Goal: Task Accomplishment & Management: Use online tool/utility

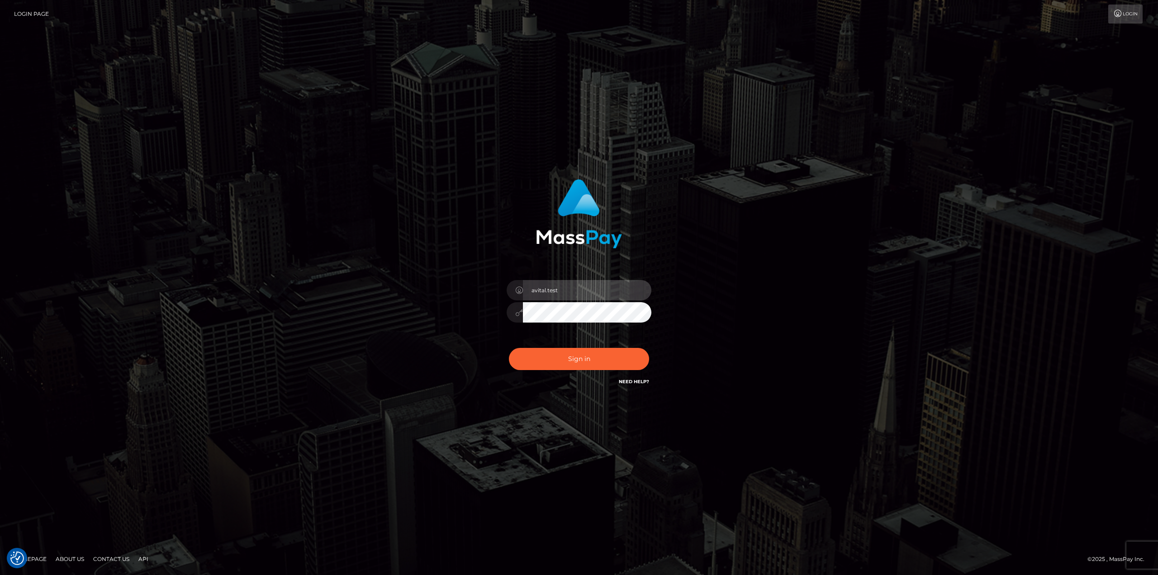
click at [635, 288] on input "avital.test" at bounding box center [587, 290] width 128 height 20
type input "avital.dev"
click at [589, 361] on button "Sign in" at bounding box center [579, 359] width 140 height 22
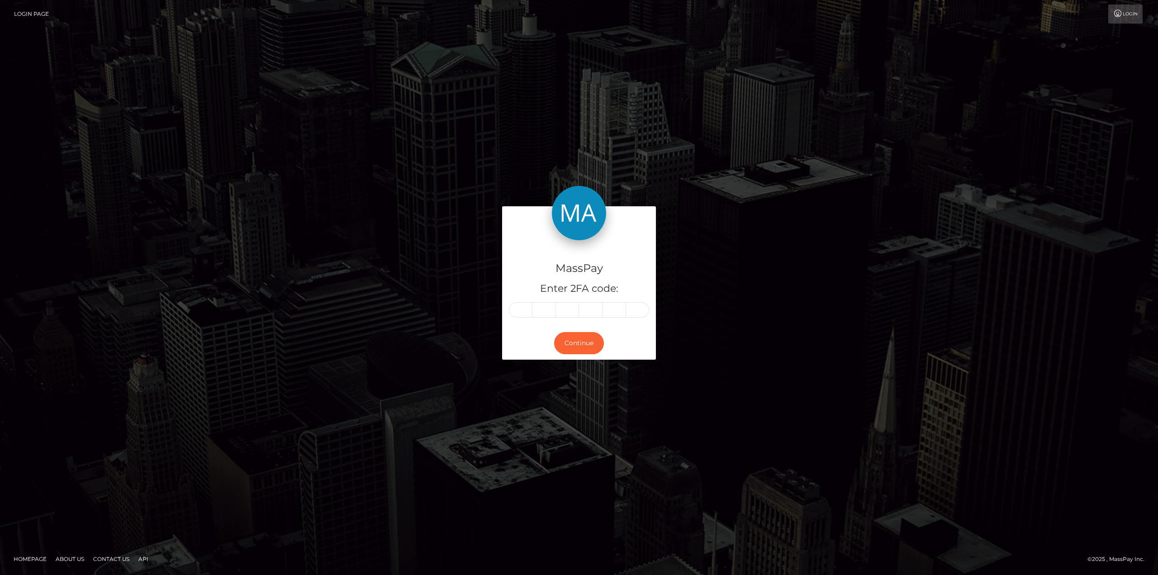
click at [823, 437] on div "MassPay Enter 2FA code: Continue" at bounding box center [579, 287] width 1158 height 298
click at [524, 309] on input "text" at bounding box center [521, 309] width 24 height 15
type input "5"
type input "1"
type input "6"
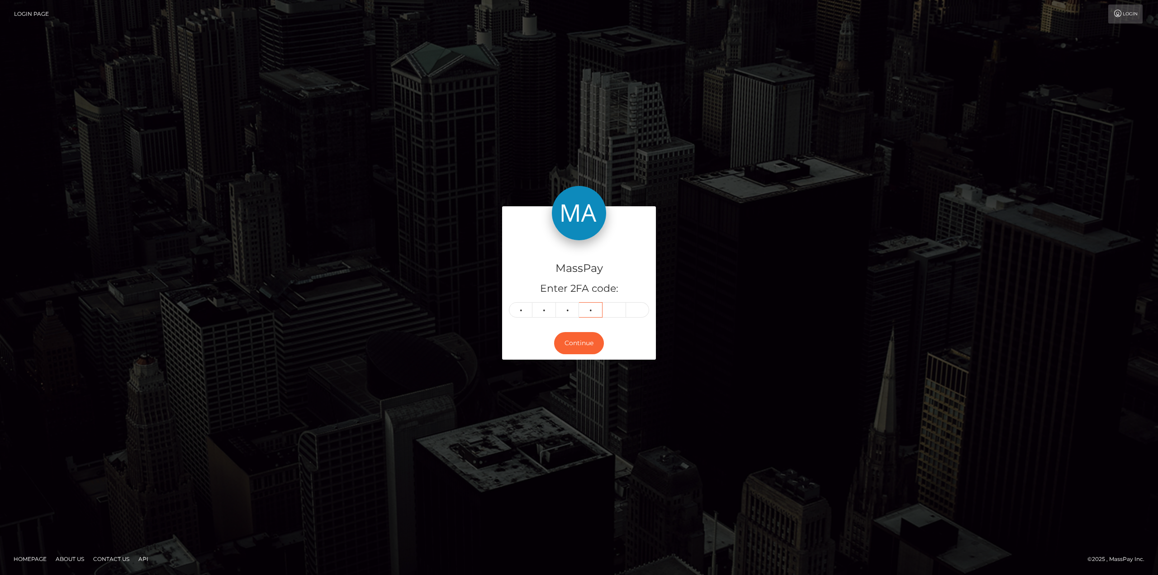
type input "7"
type input "5"
type input "1"
type input "2"
type input "6"
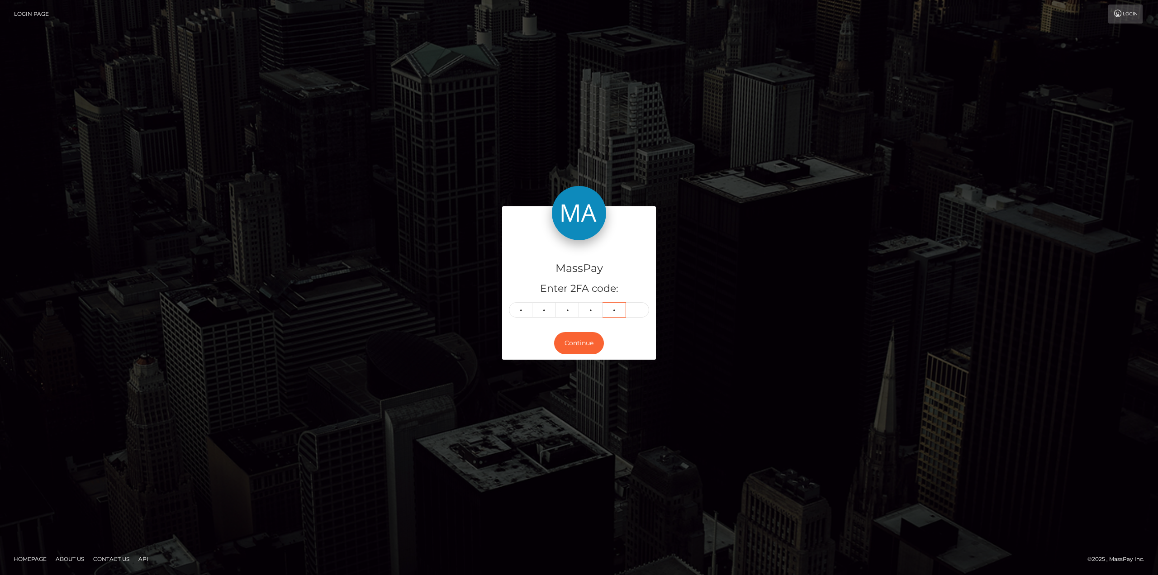
type input "7"
type input "0"
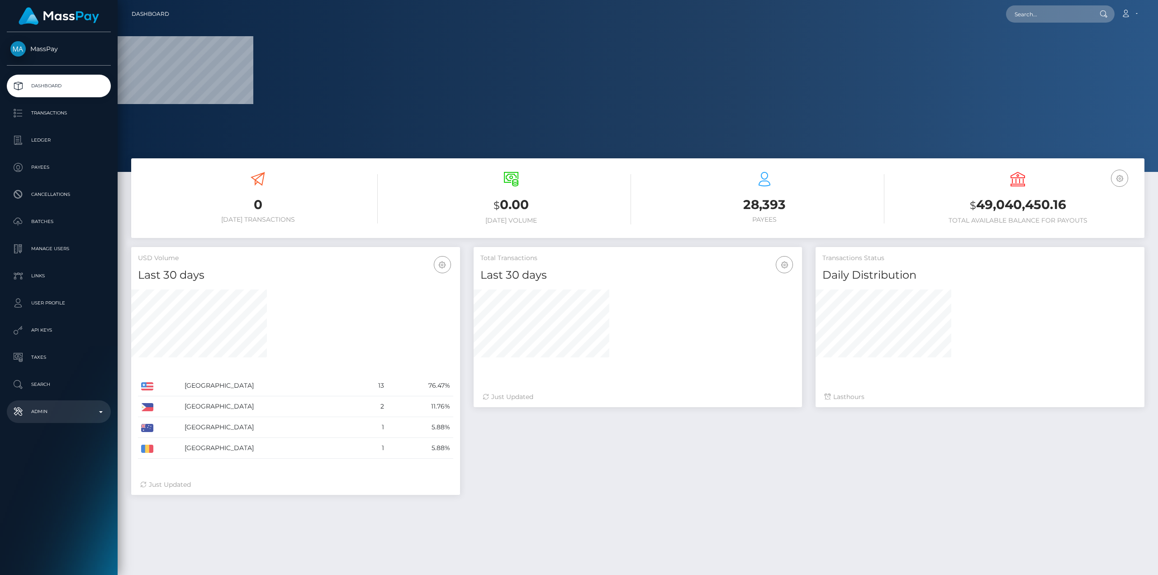
click at [86, 407] on p "Admin" at bounding box center [58, 412] width 97 height 14
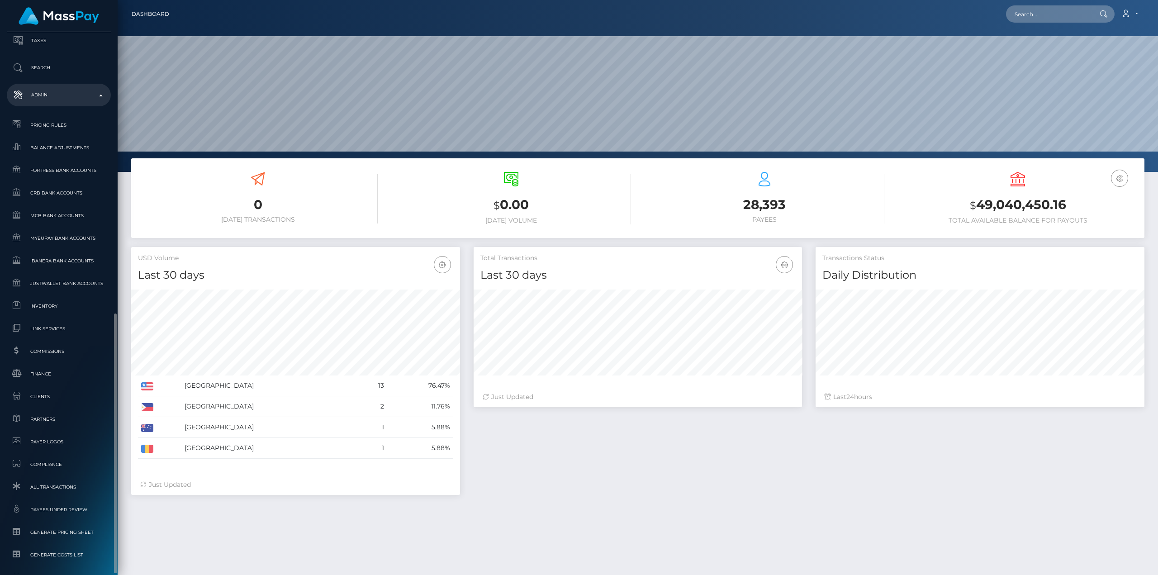
scroll to position [376, 0]
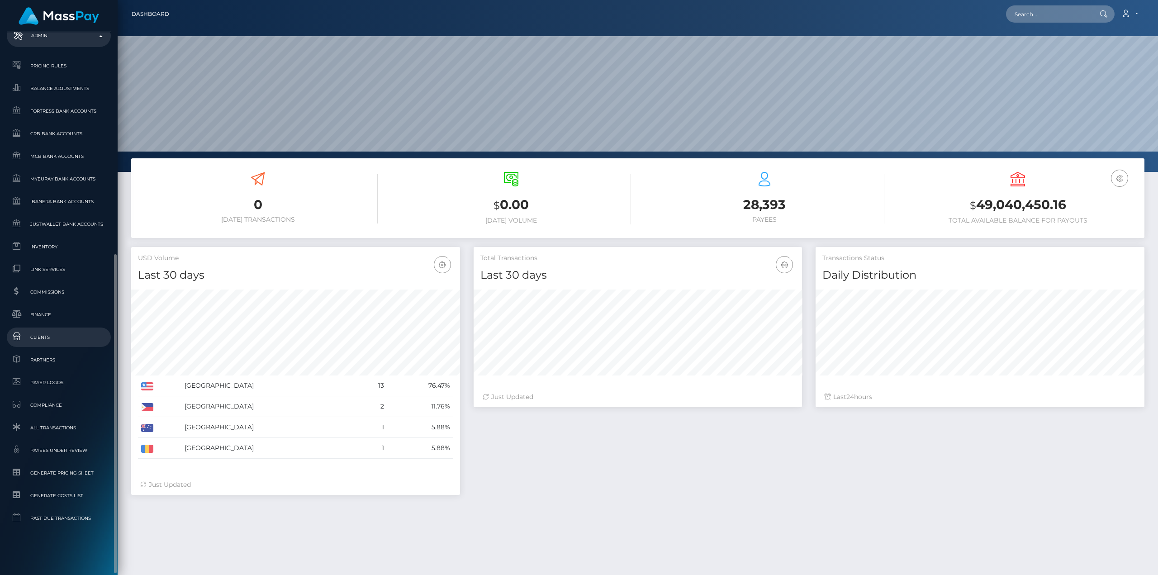
click at [40, 334] on span "Clients" at bounding box center [58, 337] width 97 height 10
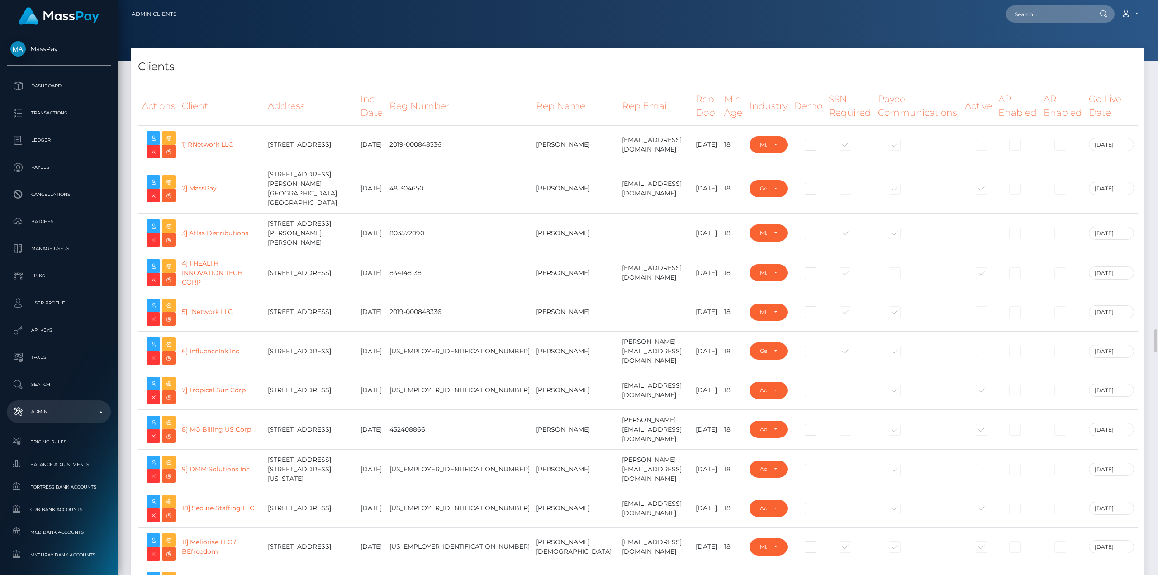
select select "223"
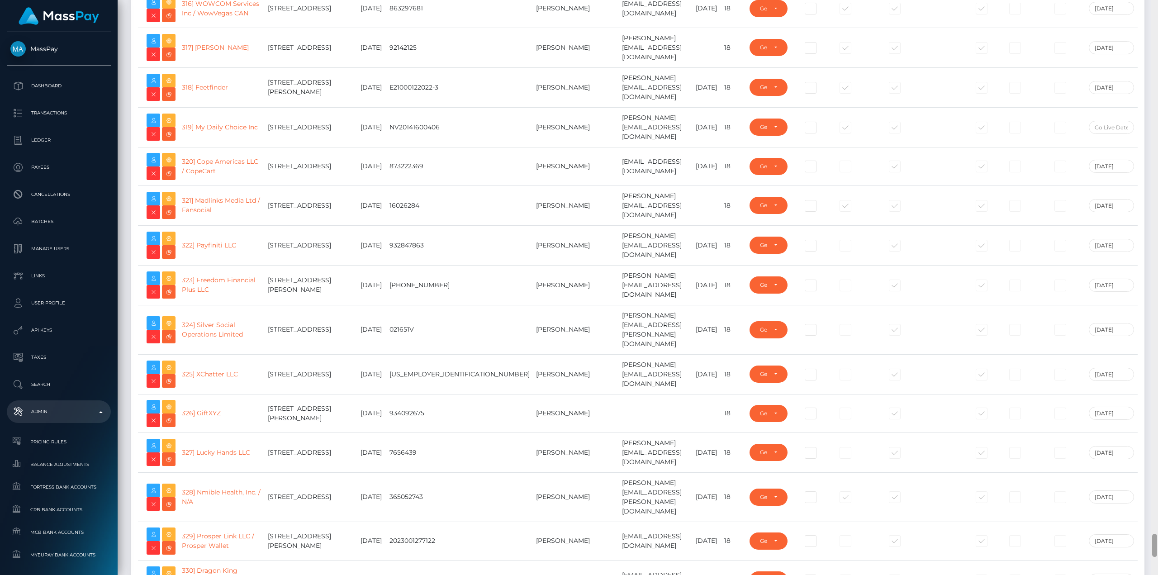
scroll to position [13168, 0]
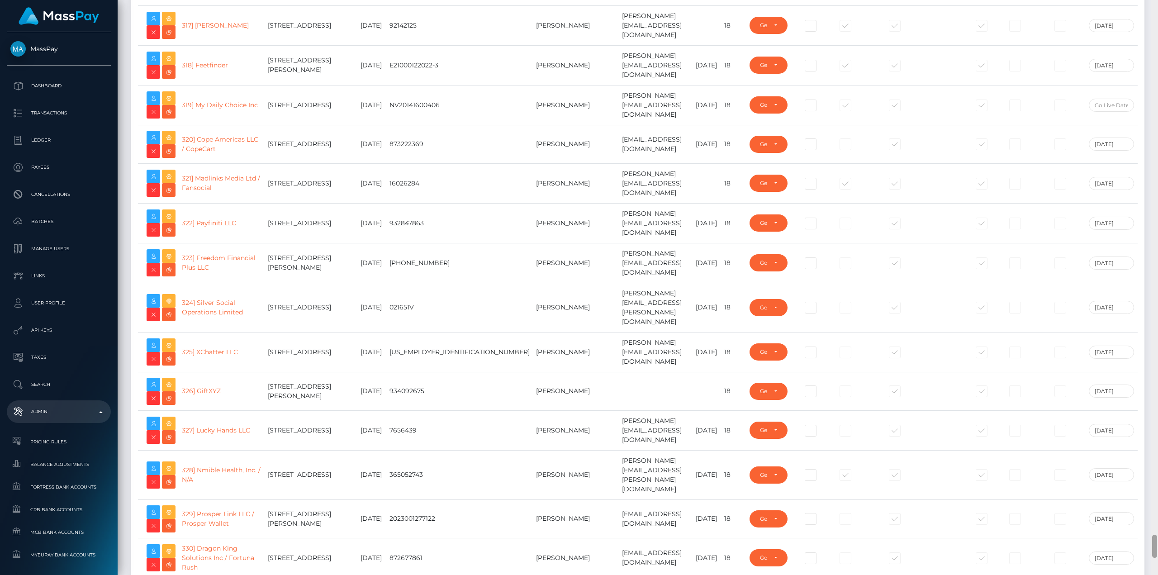
drag, startPoint x: 1156, startPoint y: 68, endPoint x: 1158, endPoint y: 539, distance: 470.5
click at [1158, 539] on div at bounding box center [1154, 287] width 7 height 575
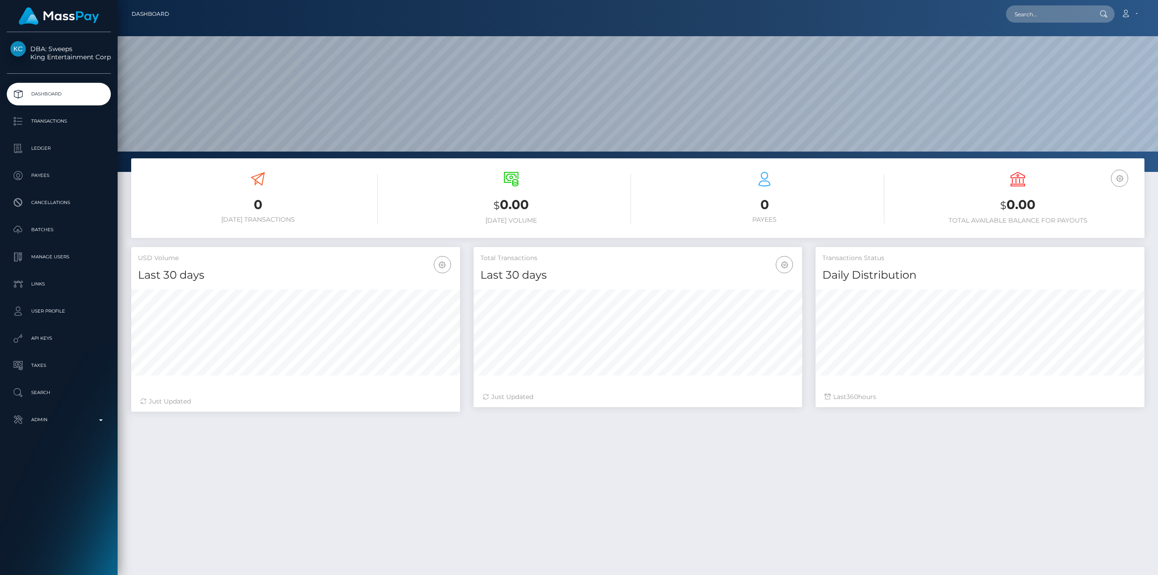
scroll to position [161, 328]
click at [372, 499] on div "0 Today Transactions $ 0.00 Today Volume 0 Payees" at bounding box center [638, 417] width 1040 height 519
click at [71, 416] on p "Admin" at bounding box center [58, 420] width 97 height 14
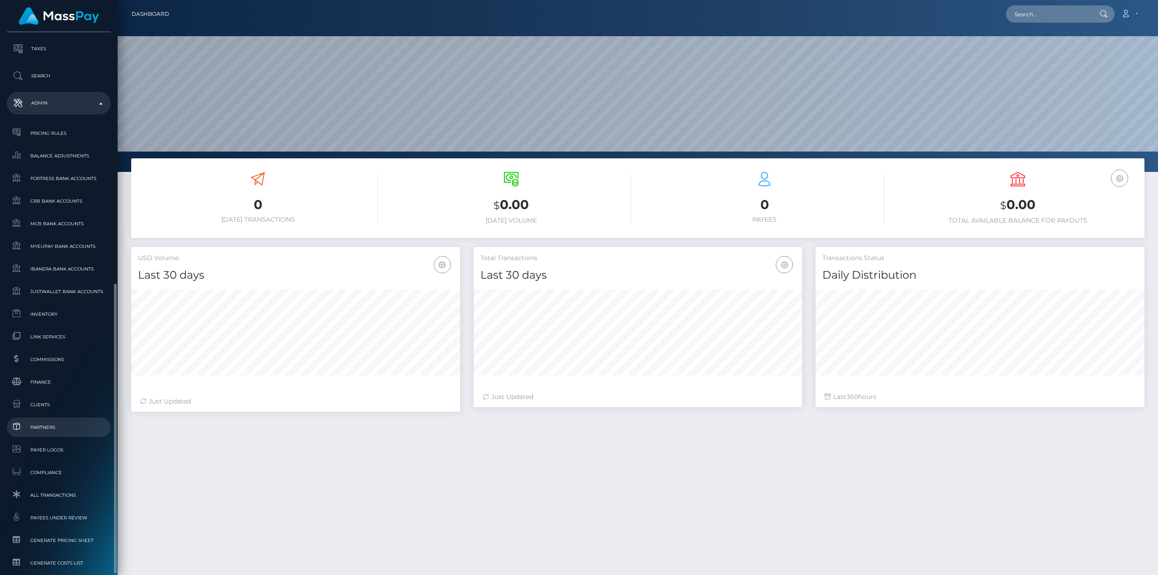
scroll to position [362, 0]
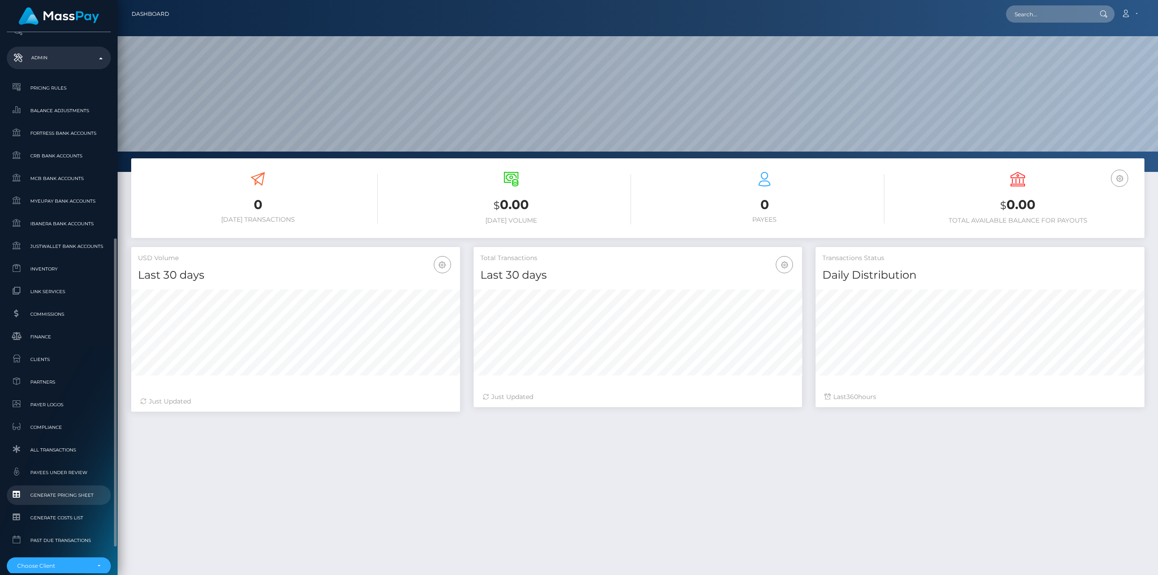
click at [73, 496] on span "Generate Pricing Sheet" at bounding box center [58, 495] width 97 height 10
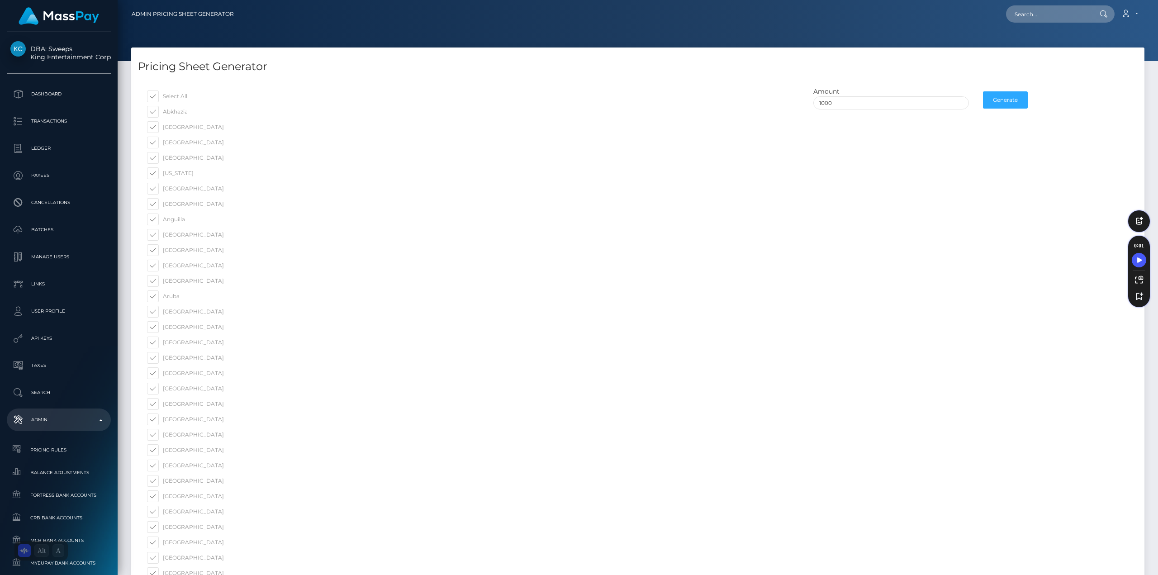
click at [187, 97] on span at bounding box center [187, 96] width 0 height 7
click at [178, 97] on input "Select All" at bounding box center [181, 96] width 6 height 6
checkbox input "false"
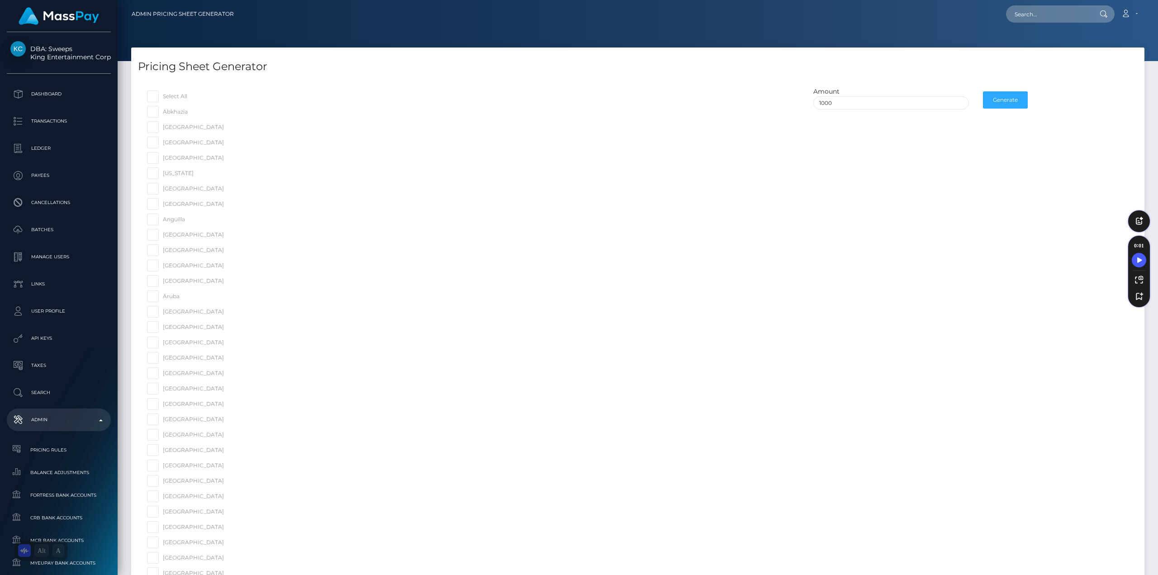
checkbox input "false"
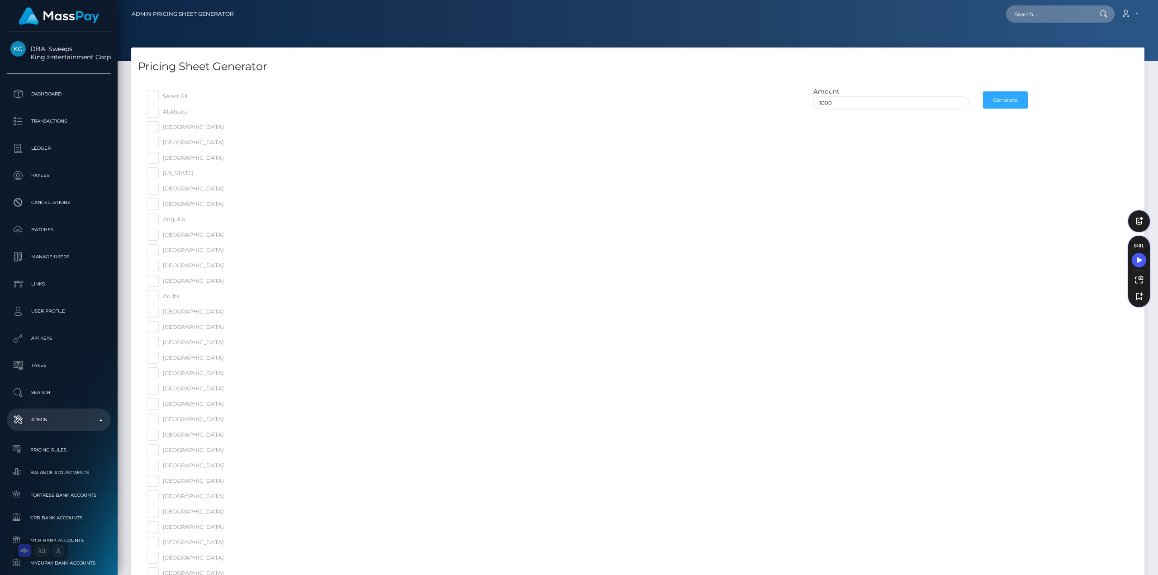
checkbox input "false"
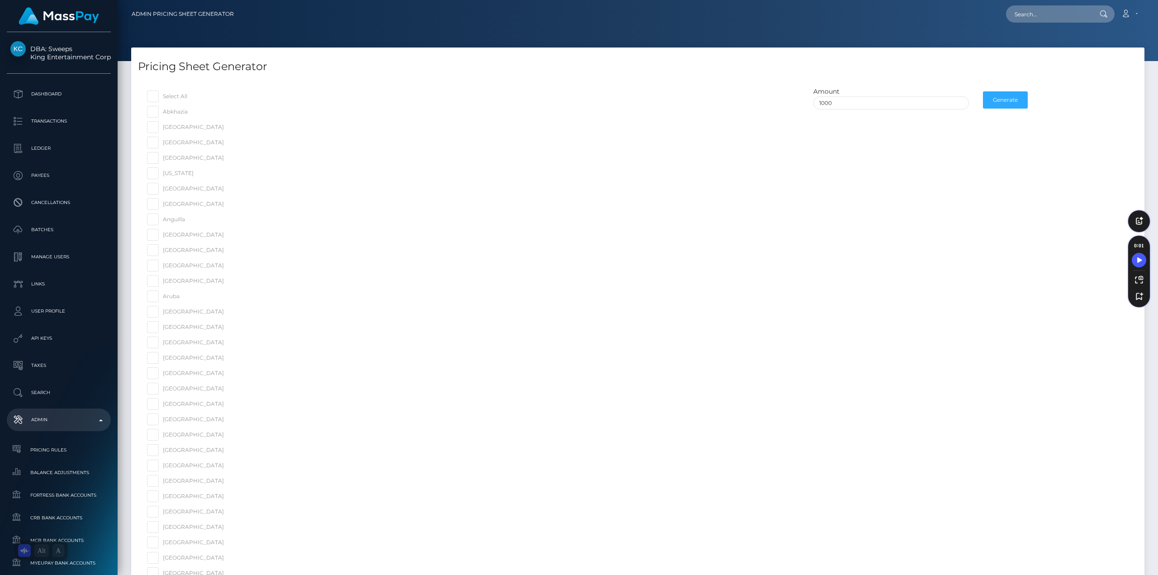
checkbox input "false"
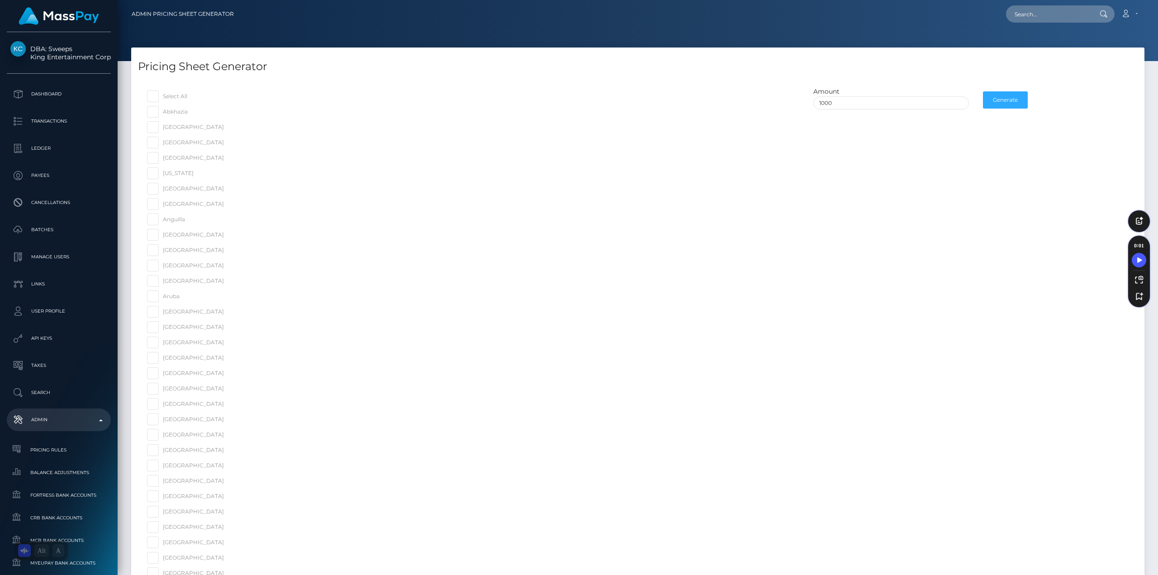
checkbox input "false"
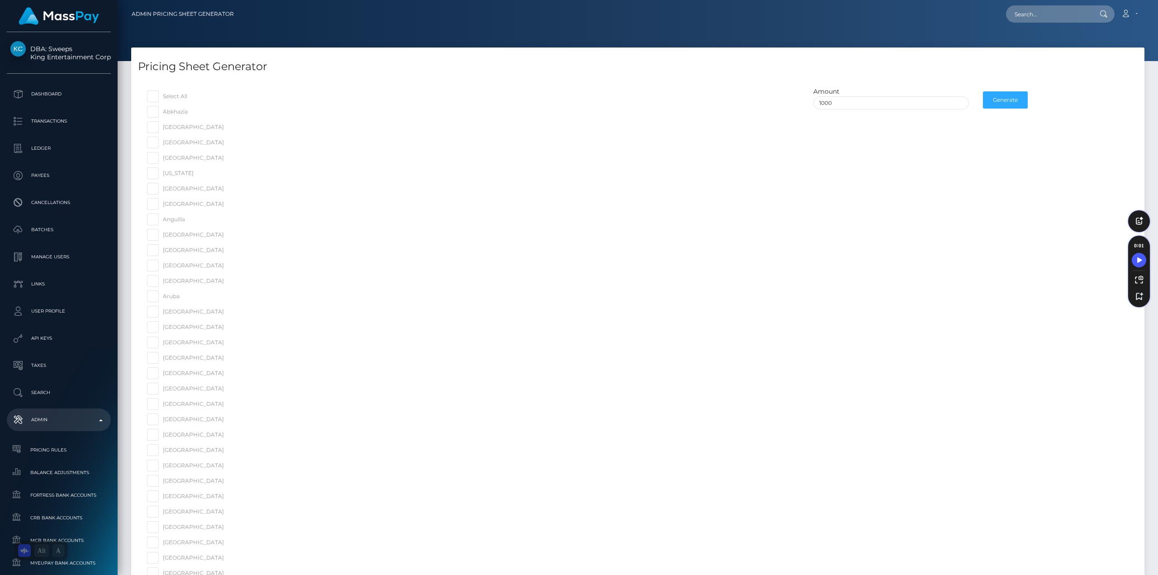
checkbox input "false"
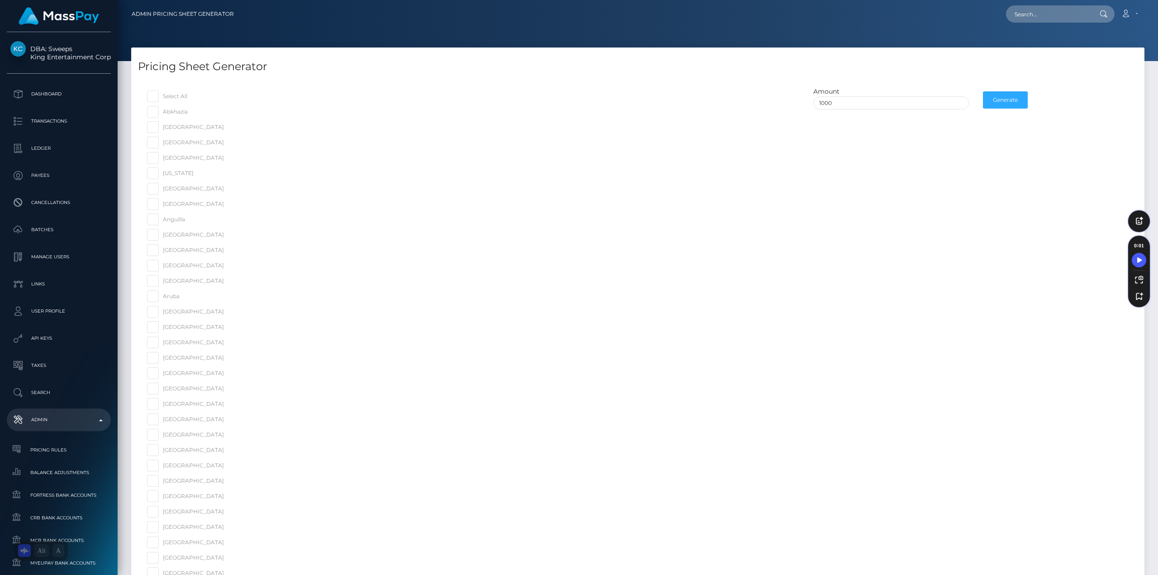
checkbox input "false"
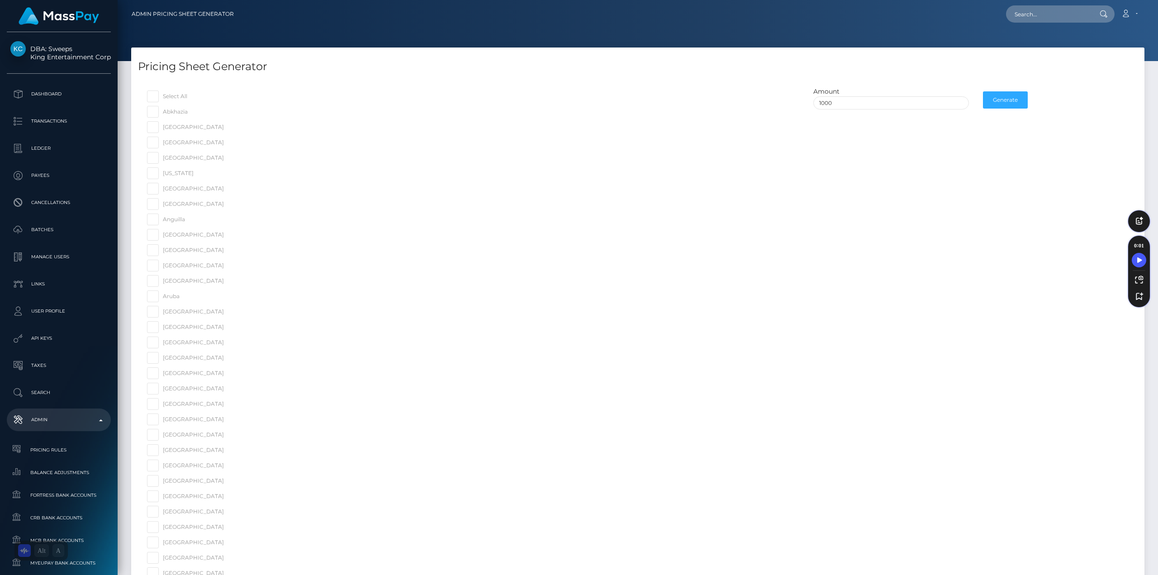
checkbox input "false"
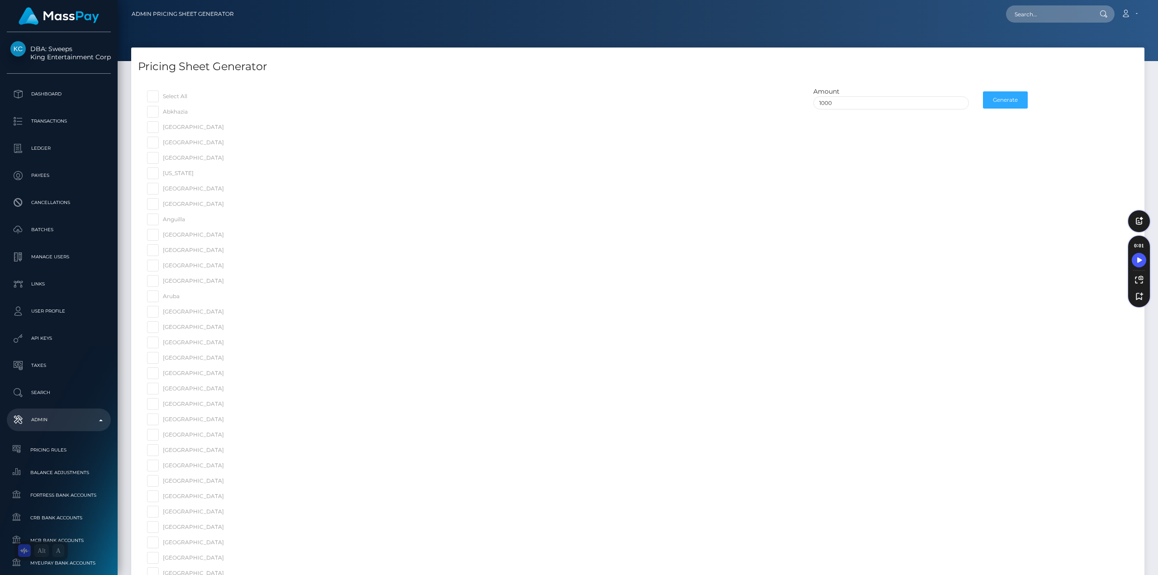
checkbox input "false"
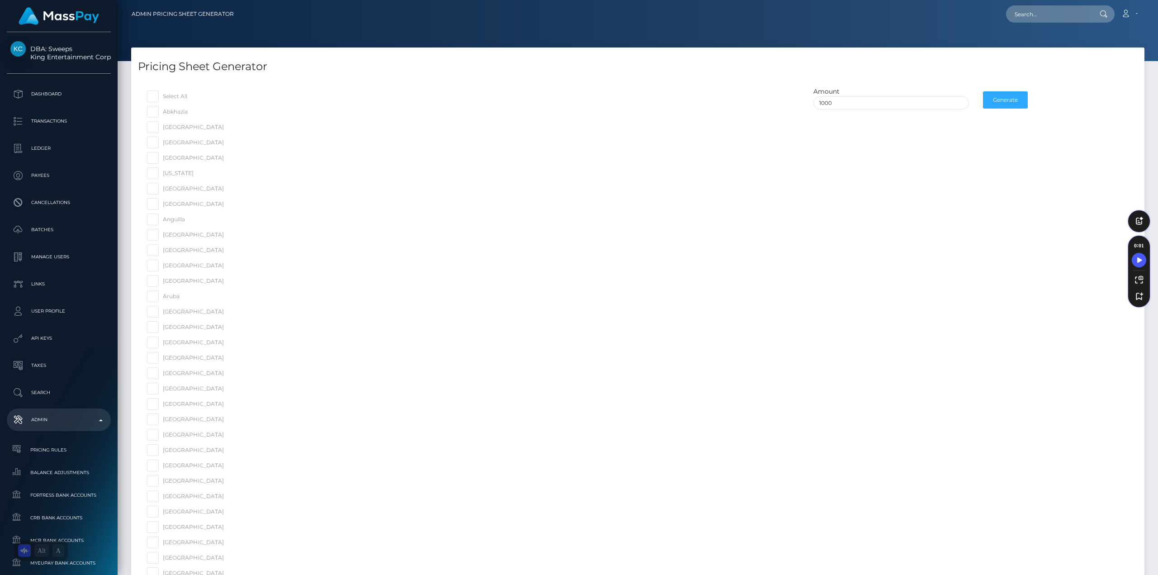
checkbox input "false"
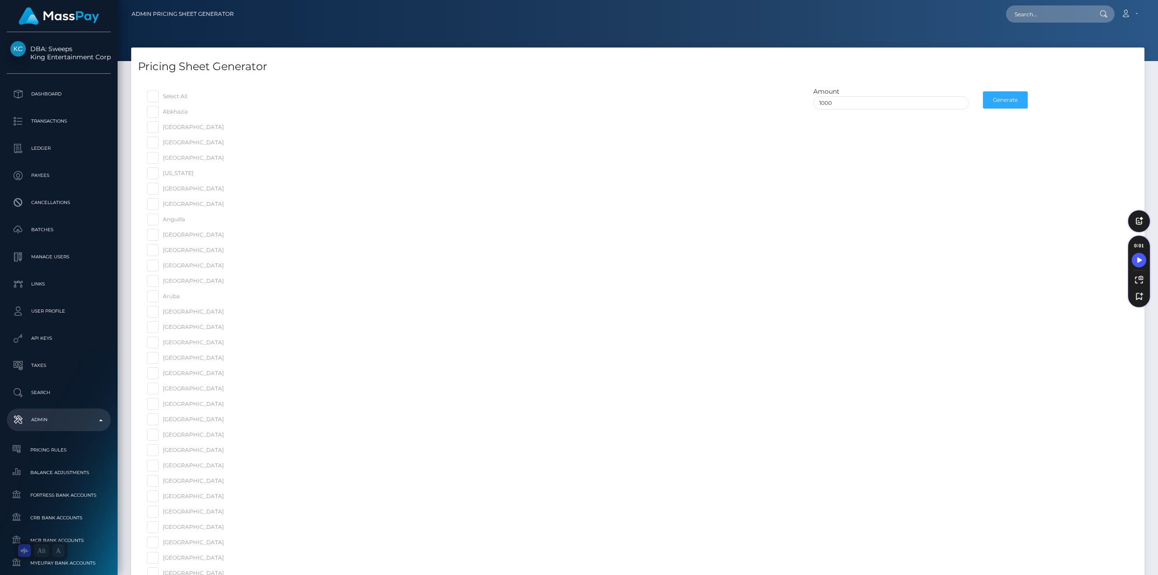
checkbox input "false"
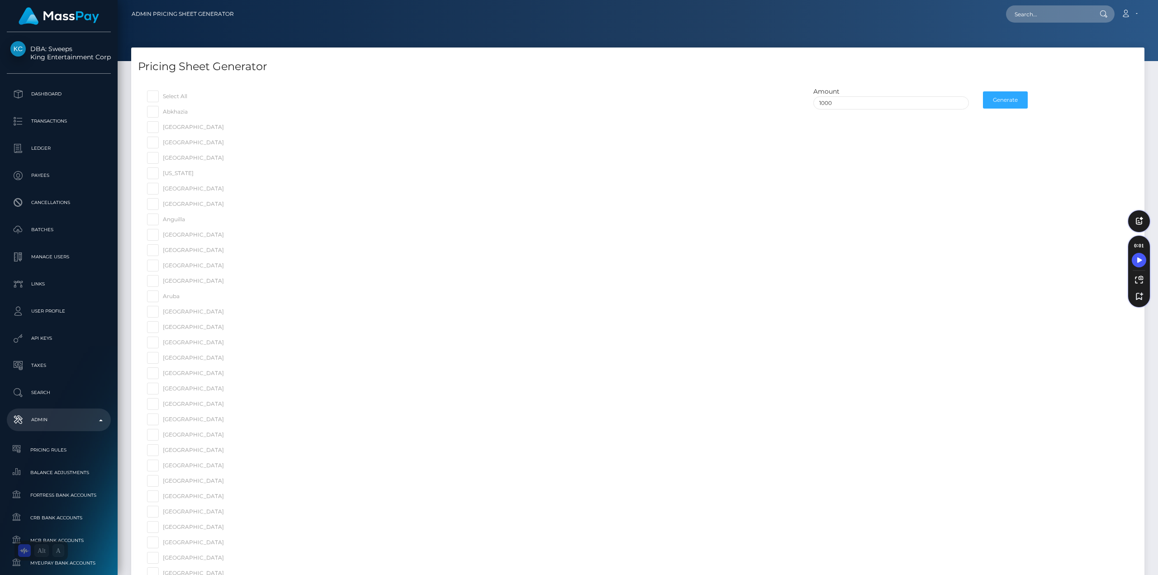
checkbox input "false"
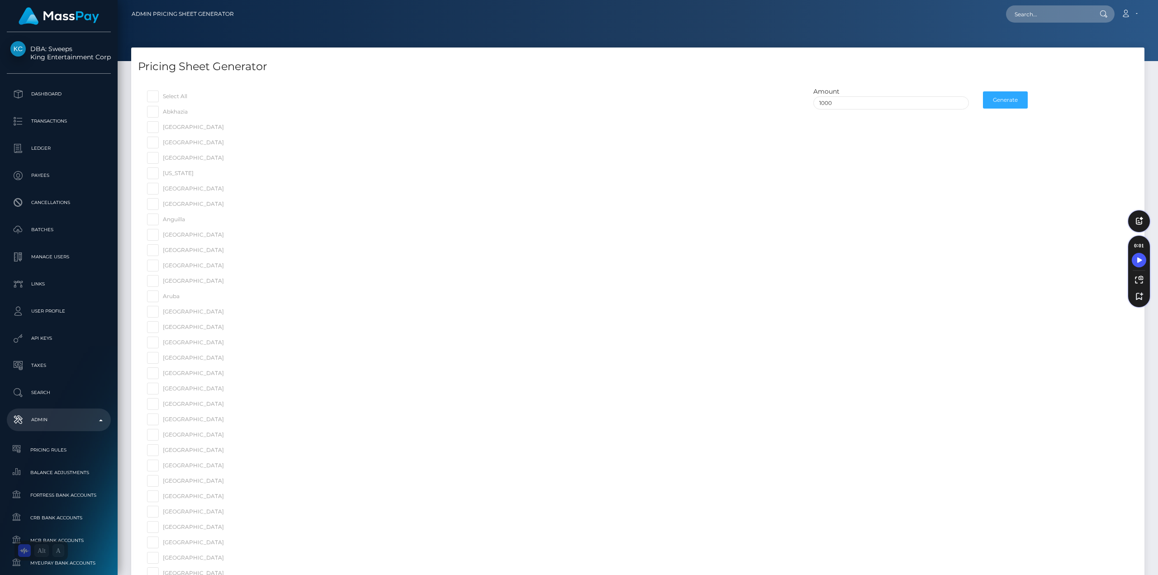
checkbox input "false"
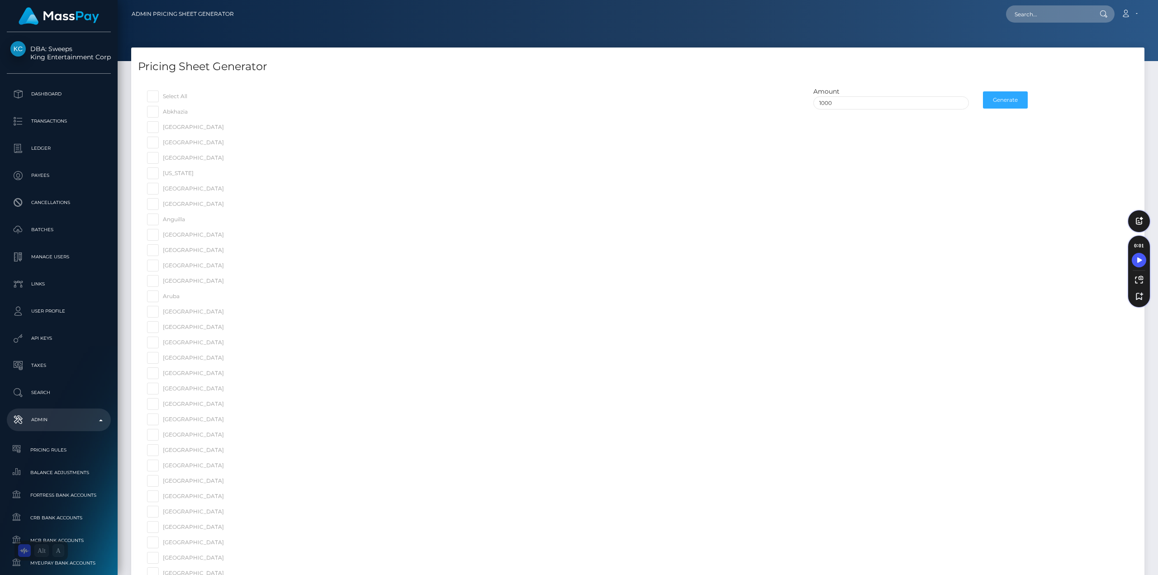
checkbox input "false"
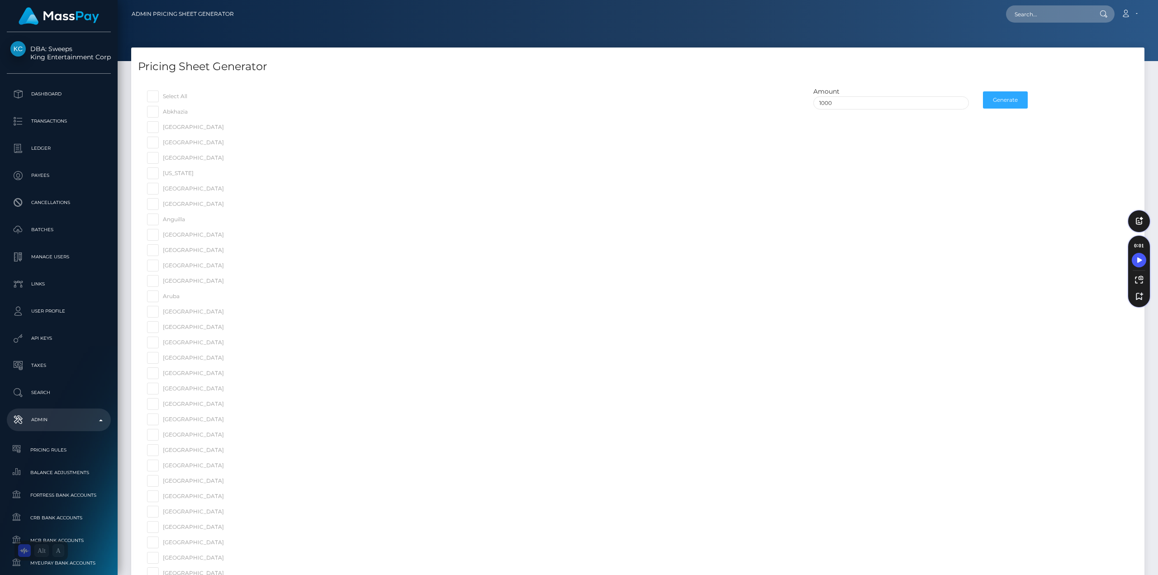
checkbox input "false"
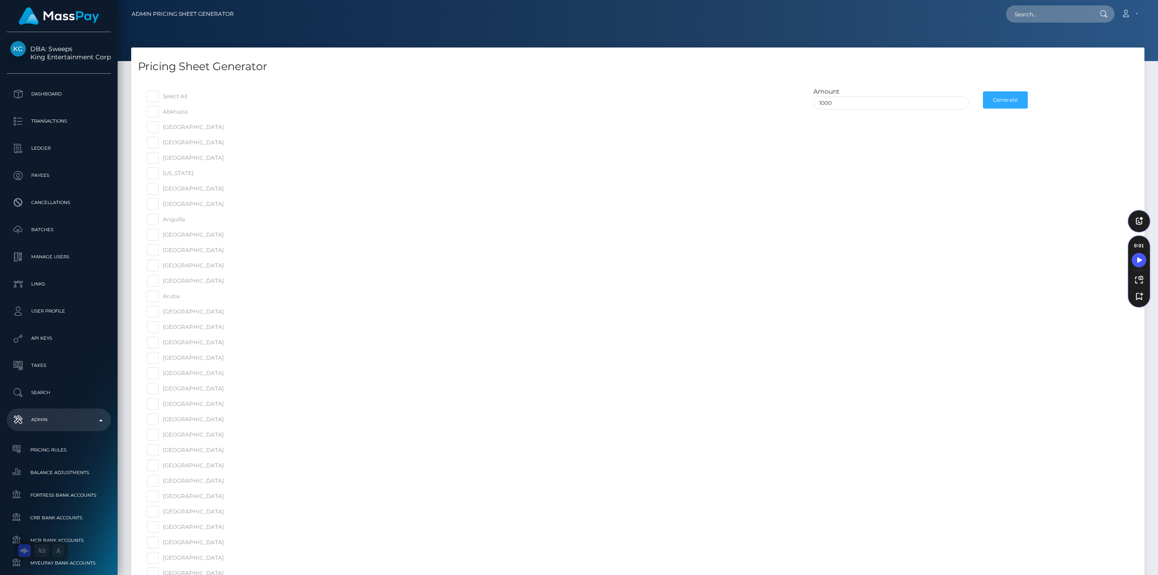
checkbox input "false"
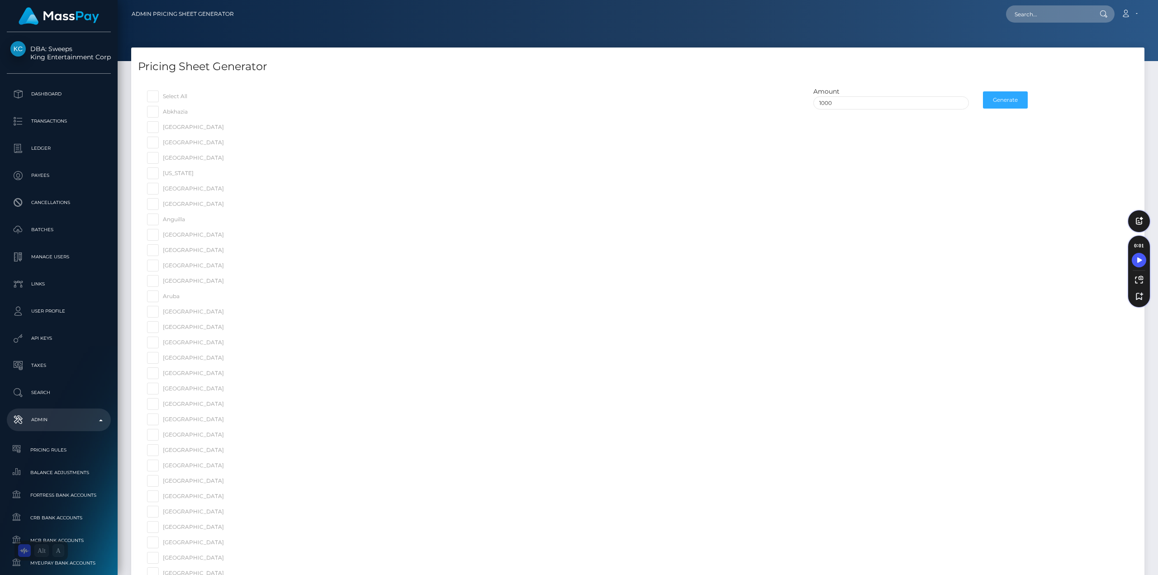
checkbox input "false"
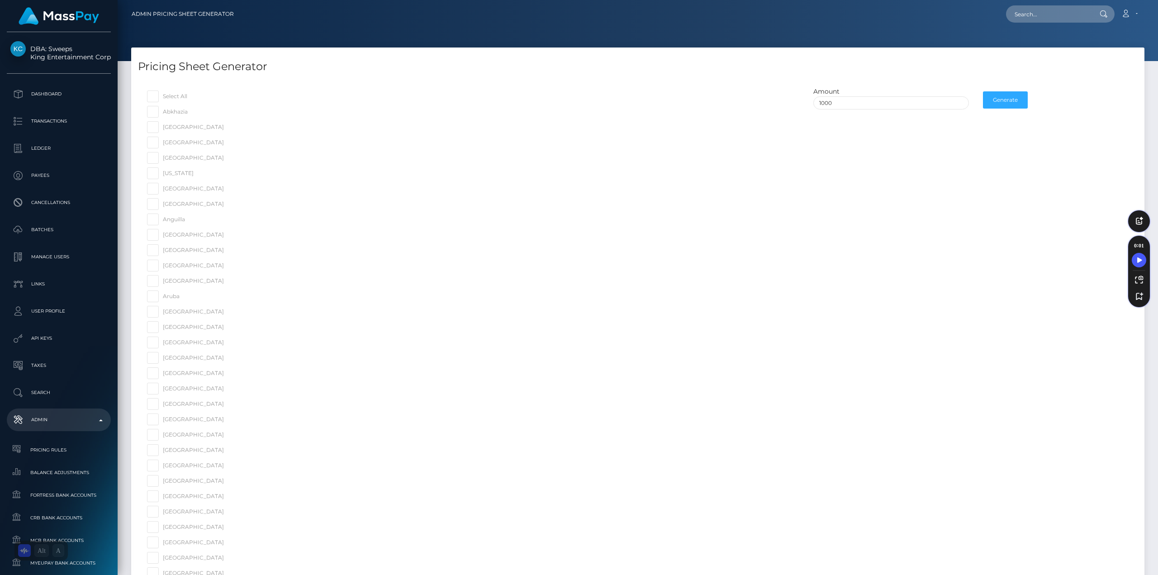
checkbox input "false"
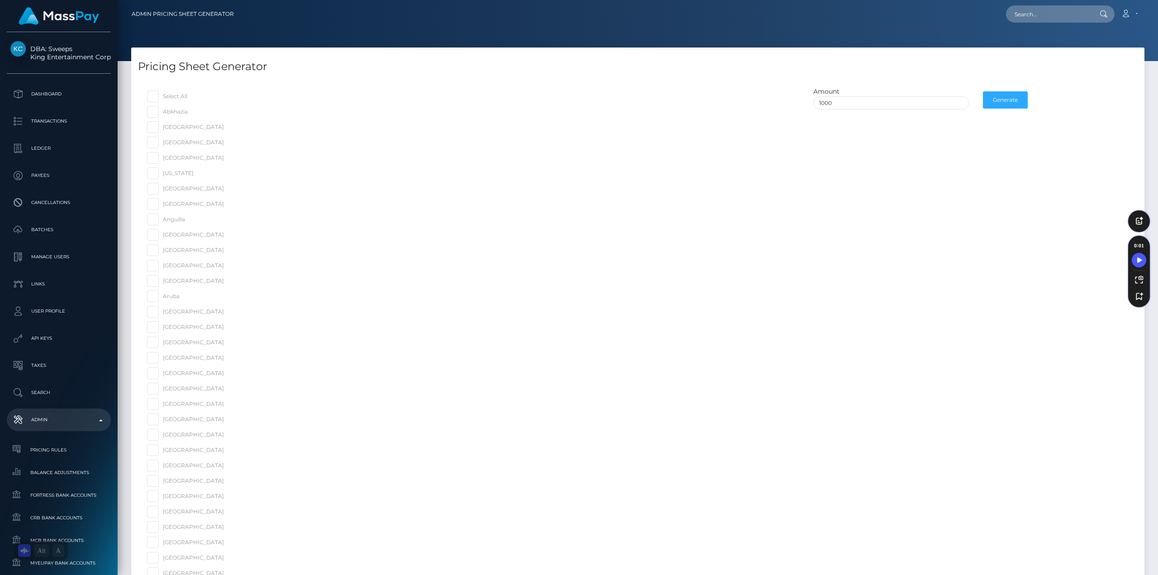
checkbox input "false"
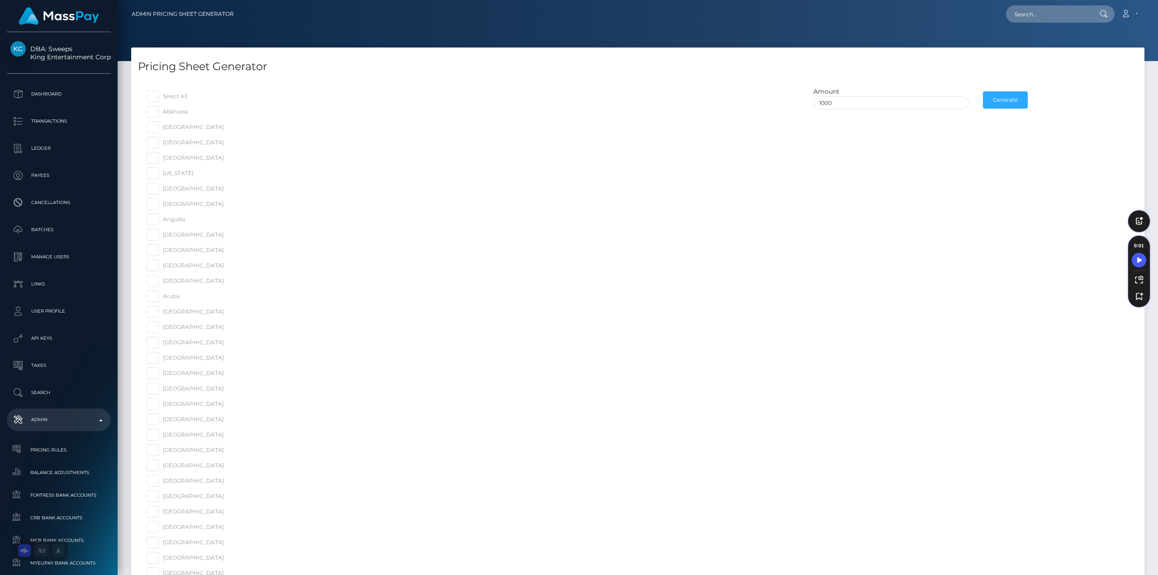
checkbox input "false"
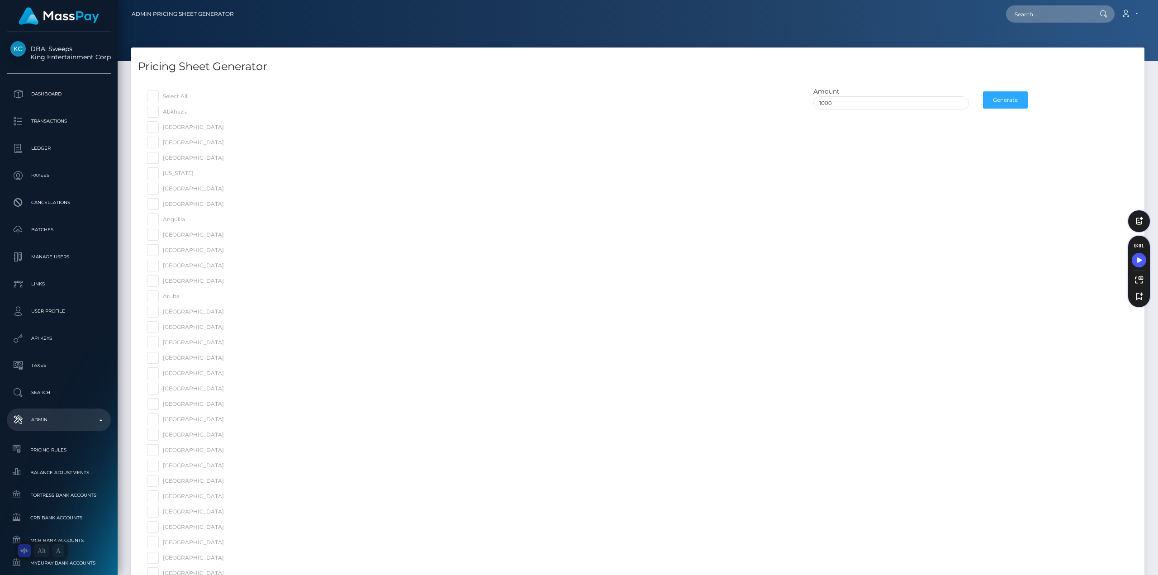
checkbox input "false"
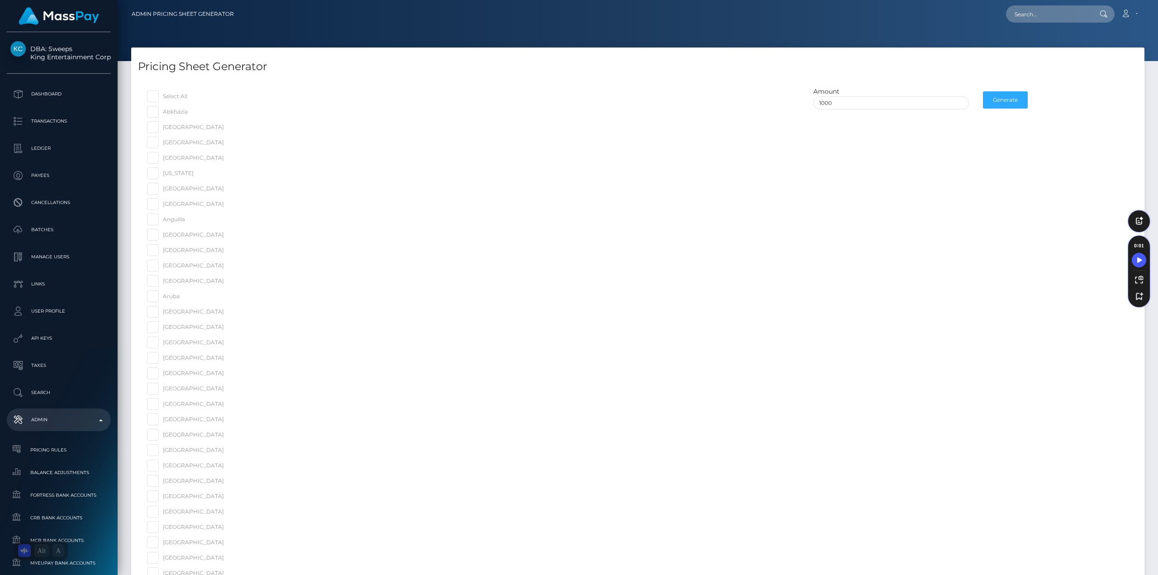
checkbox input "false"
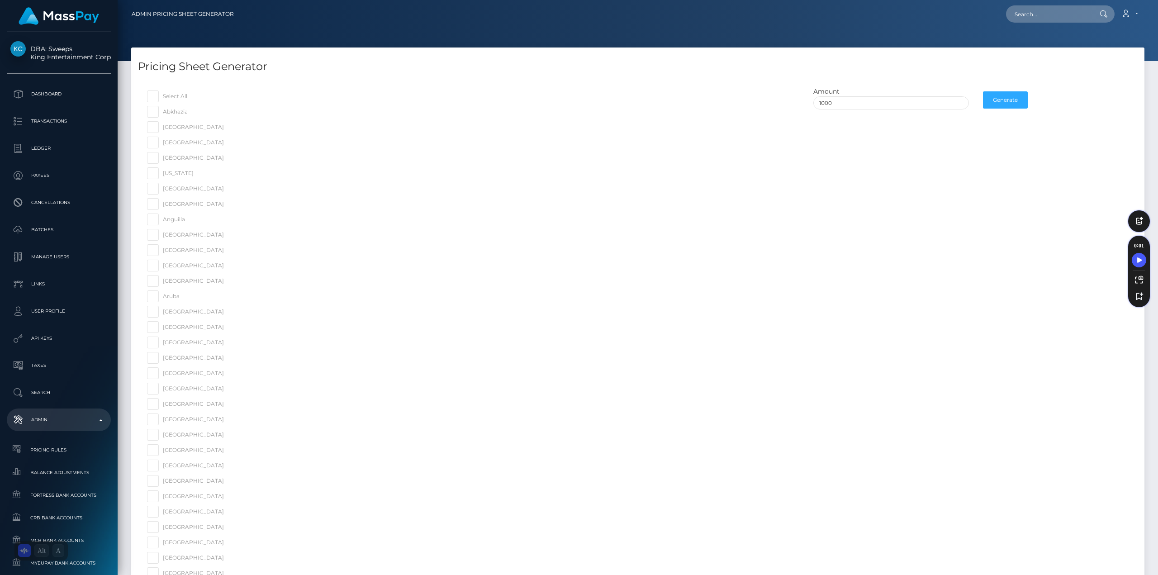
checkbox input "false"
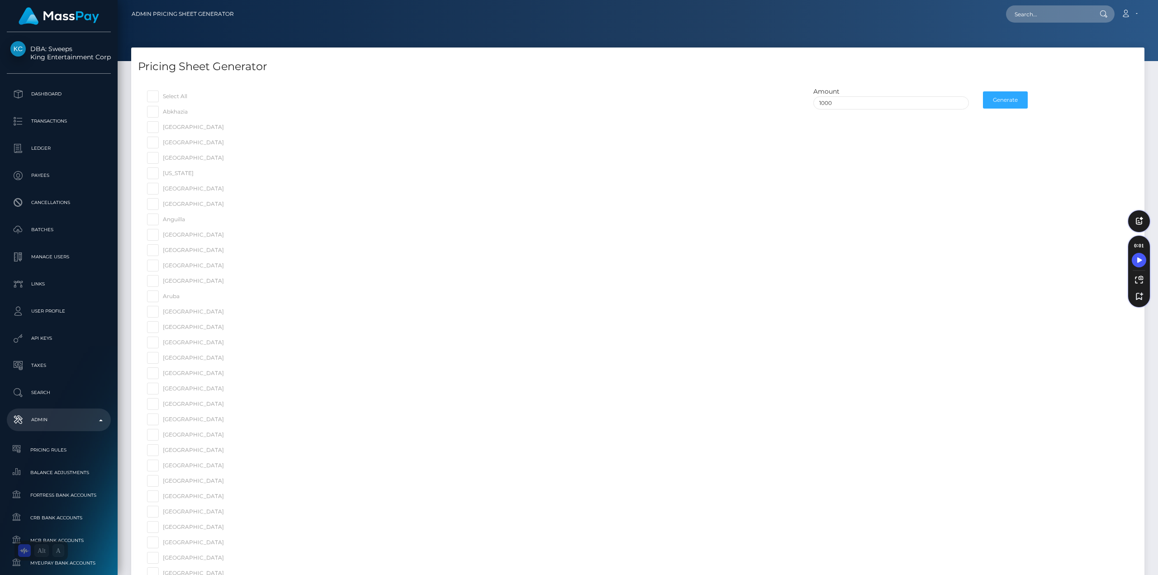
checkbox input "false"
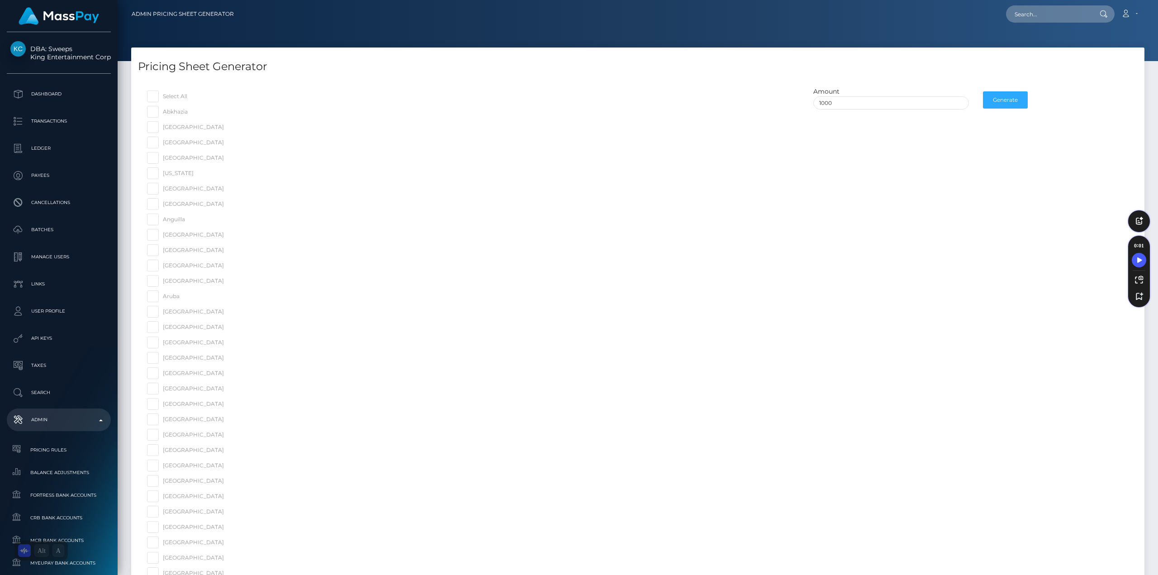
checkbox input "false"
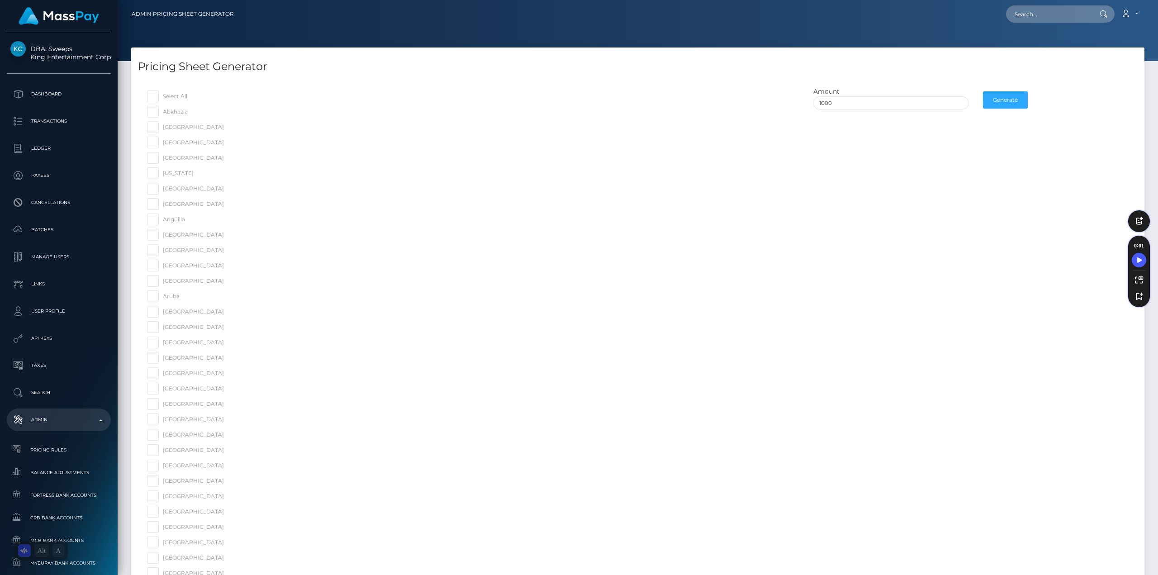
checkbox input "false"
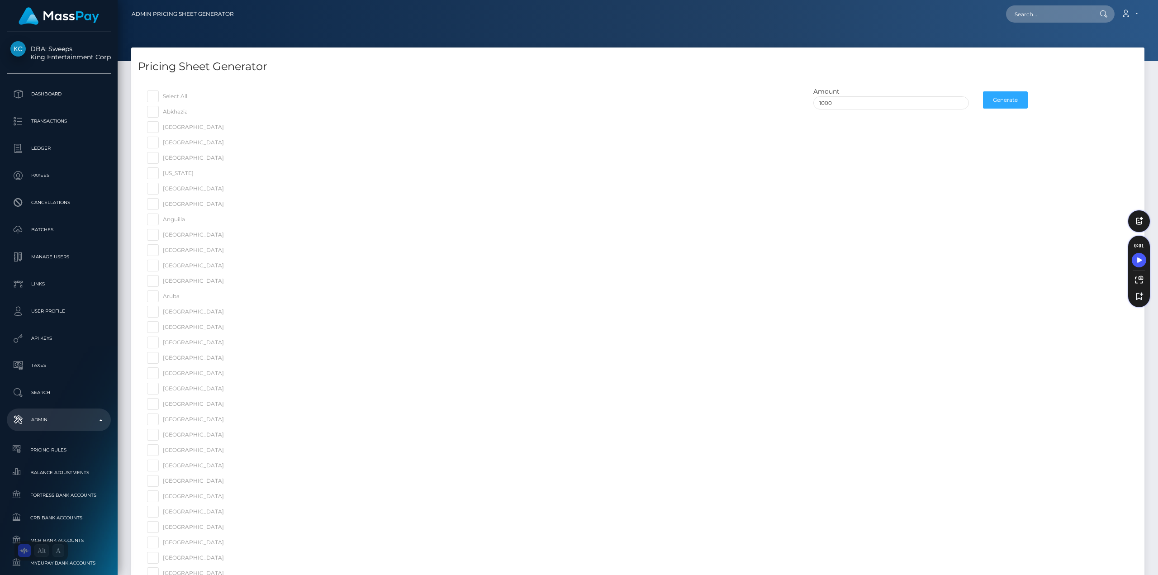
checkbox input "false"
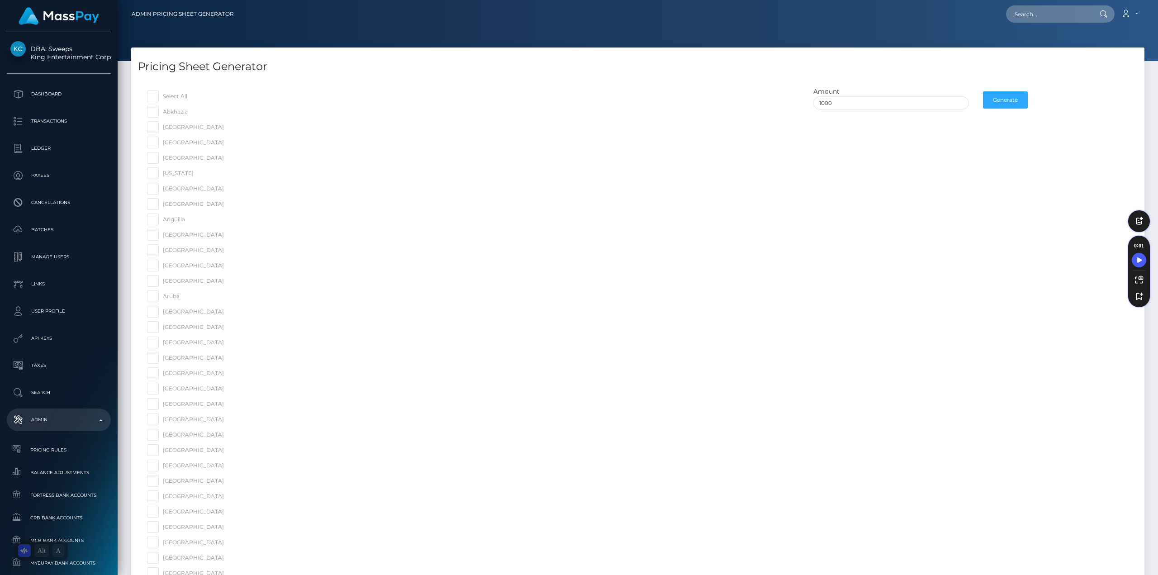
checkbox input "false"
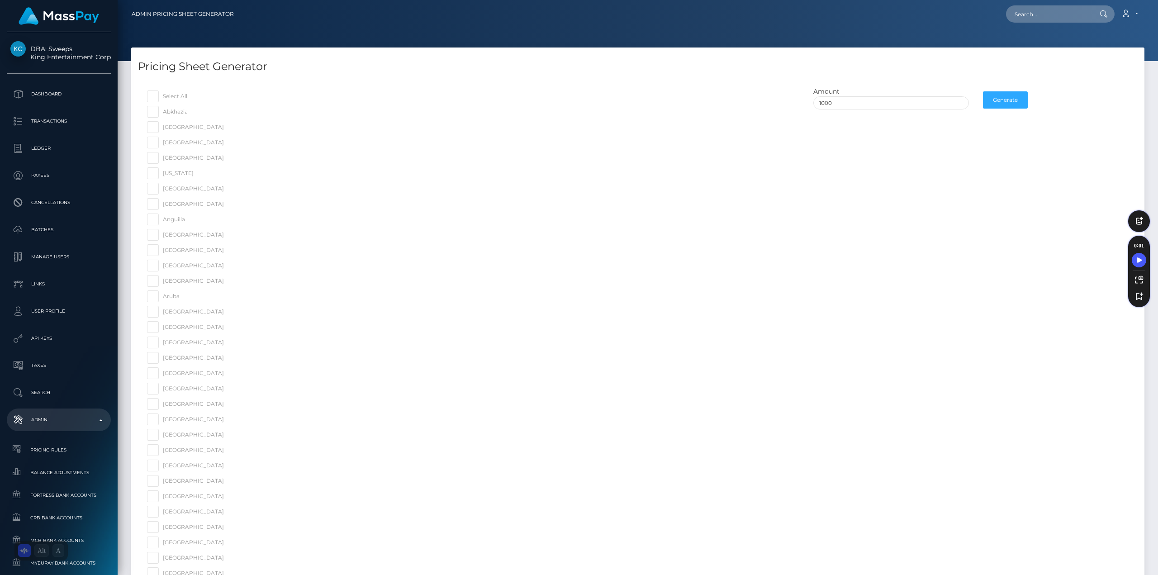
checkbox input "false"
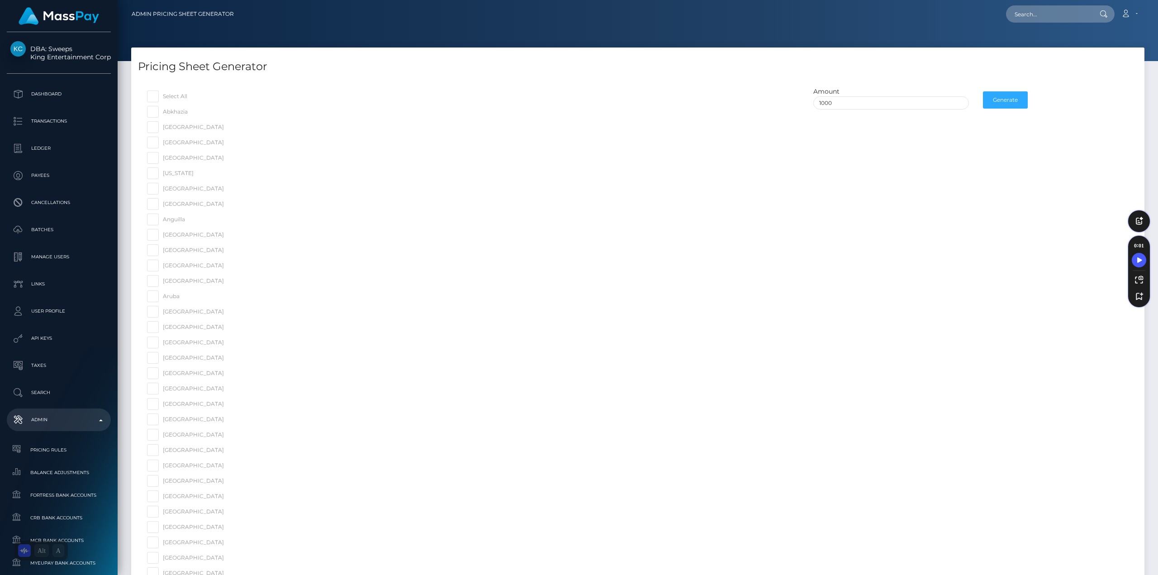
checkbox input "false"
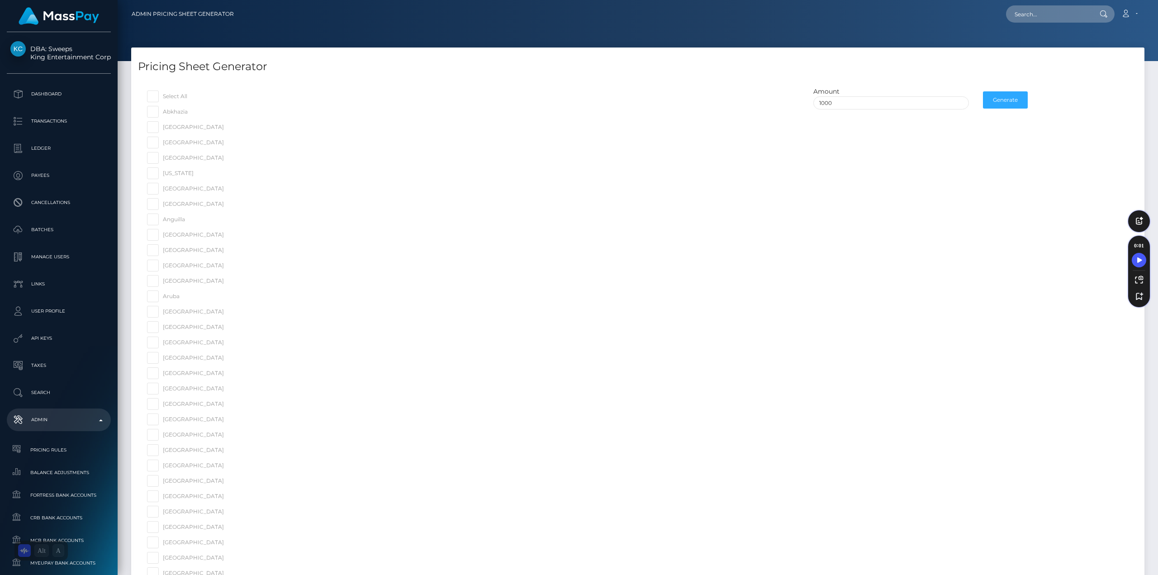
checkbox input "false"
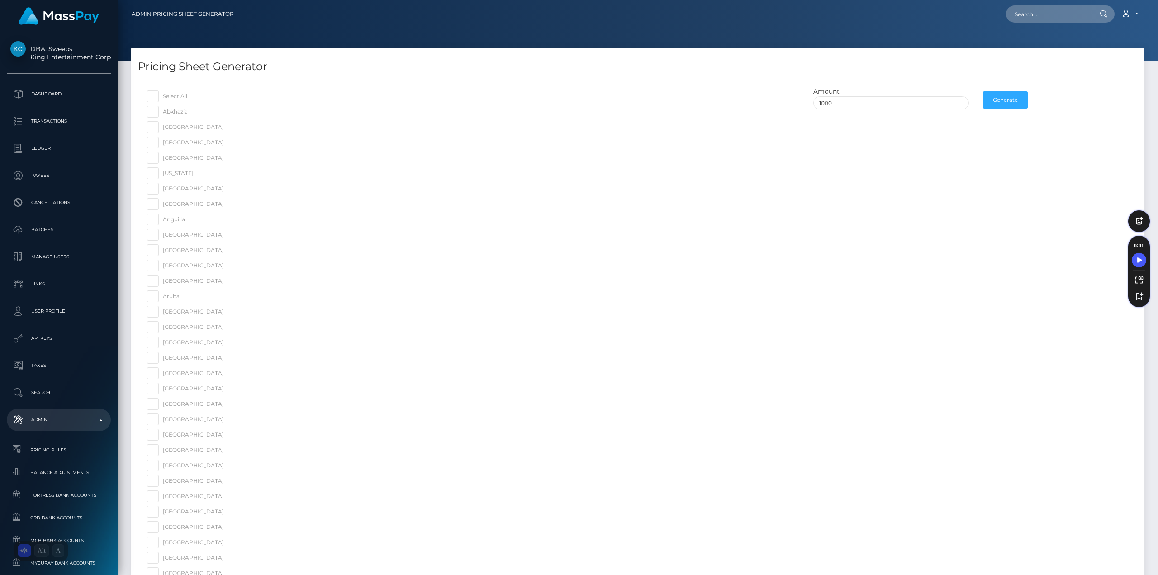
checkbox input "false"
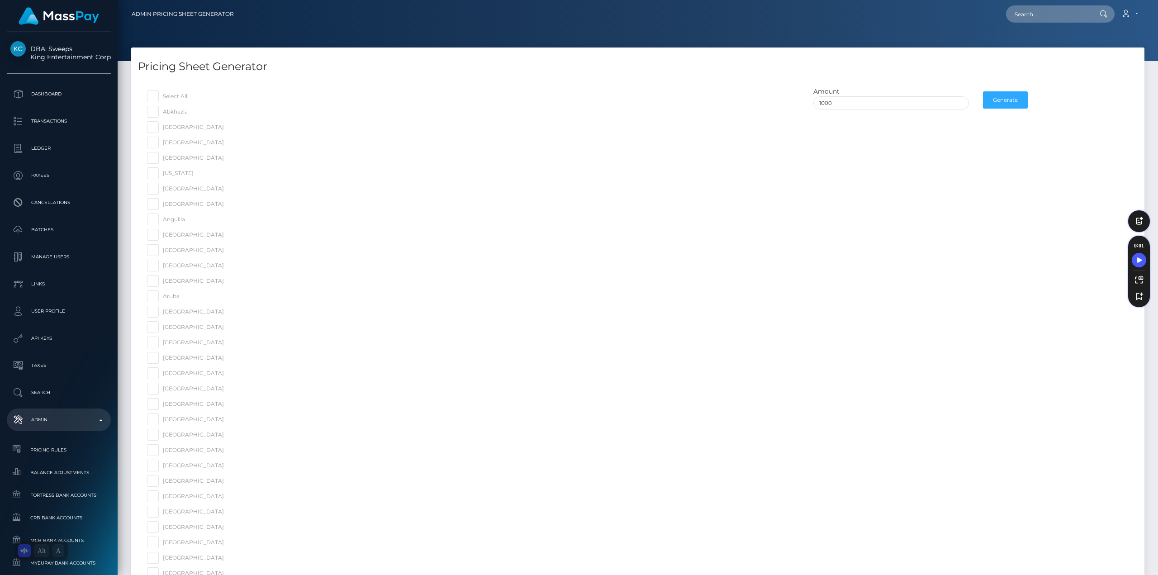
checkbox input "false"
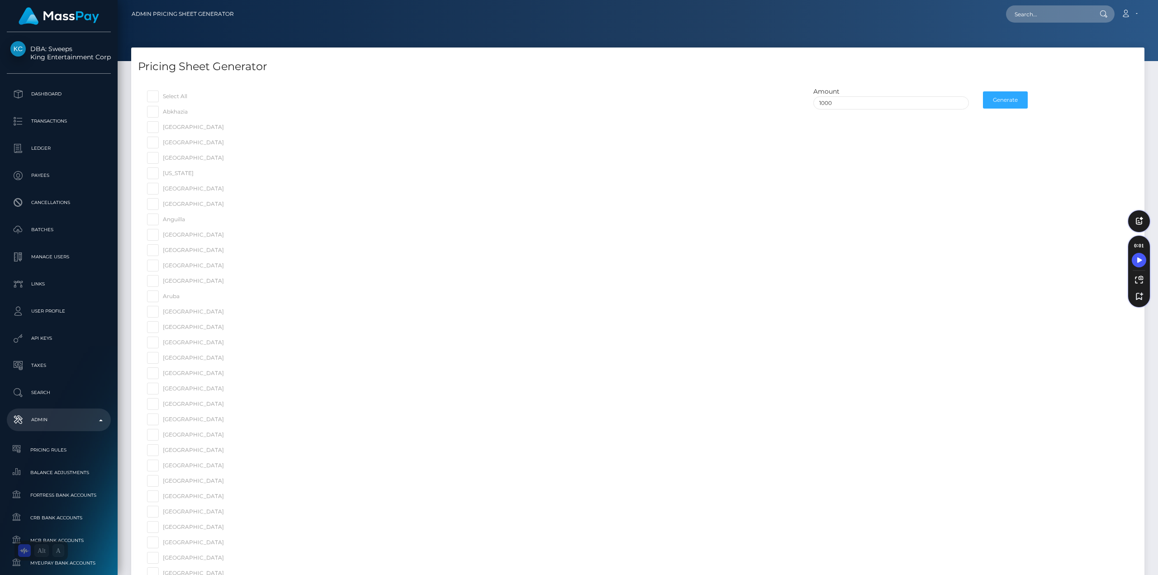
checkbox input "false"
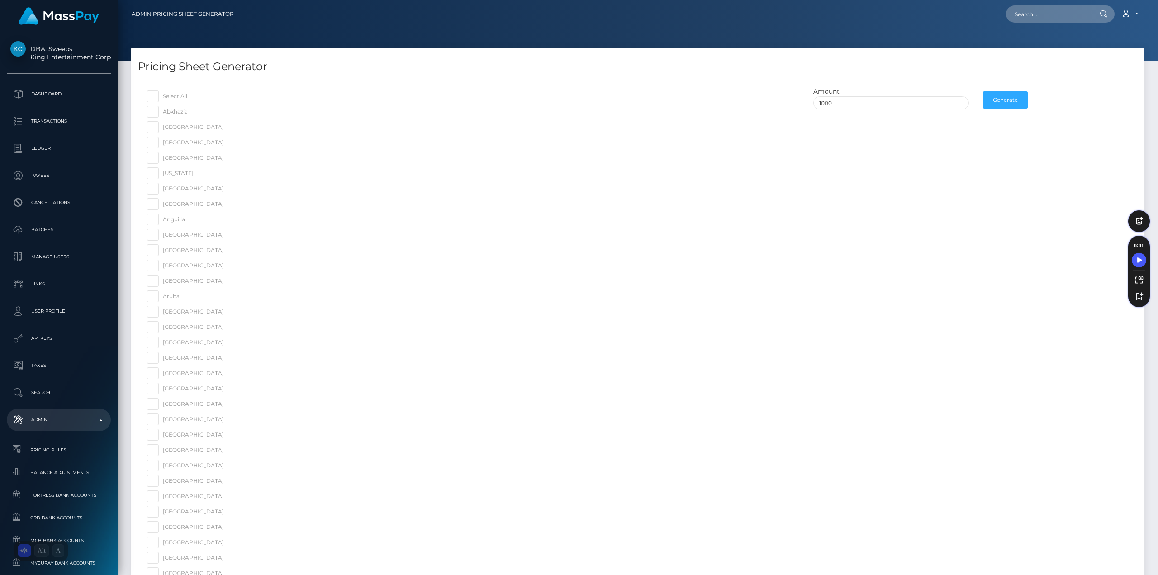
checkbox input "false"
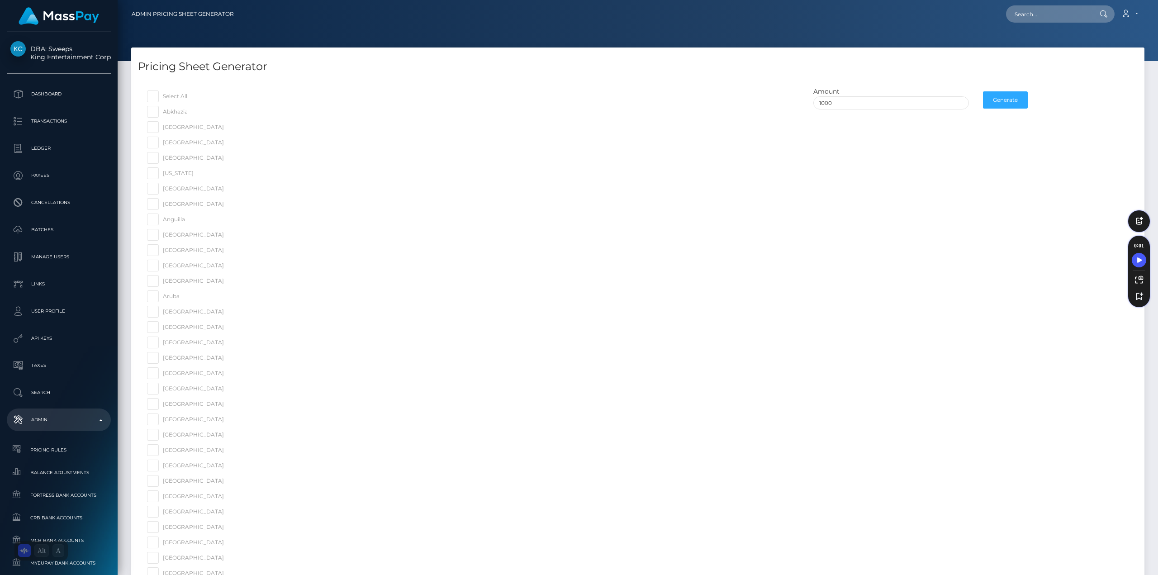
checkbox input "false"
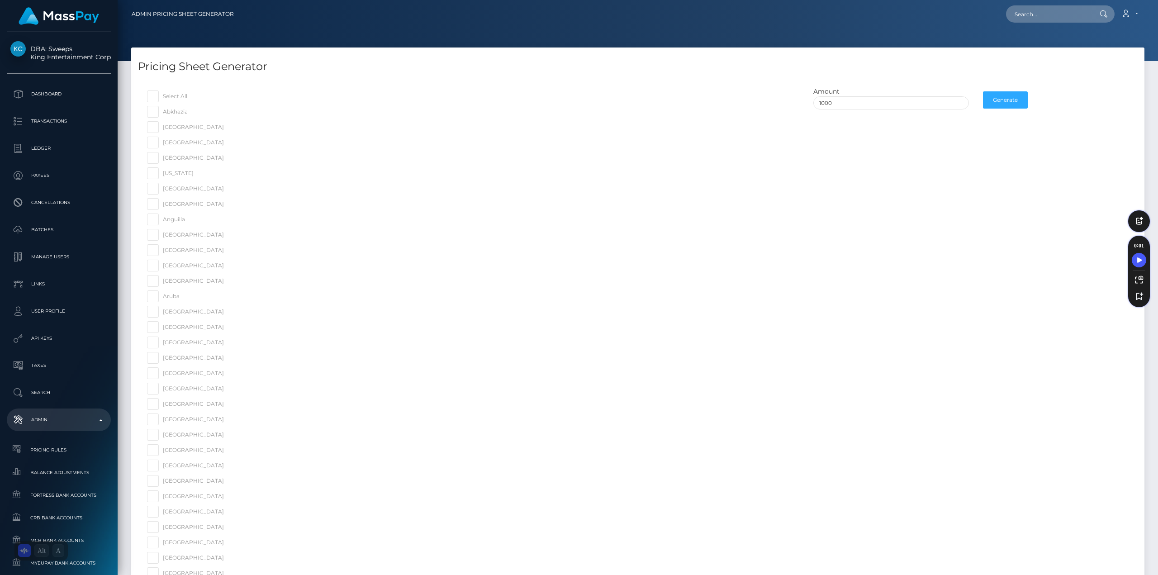
checkbox input "false"
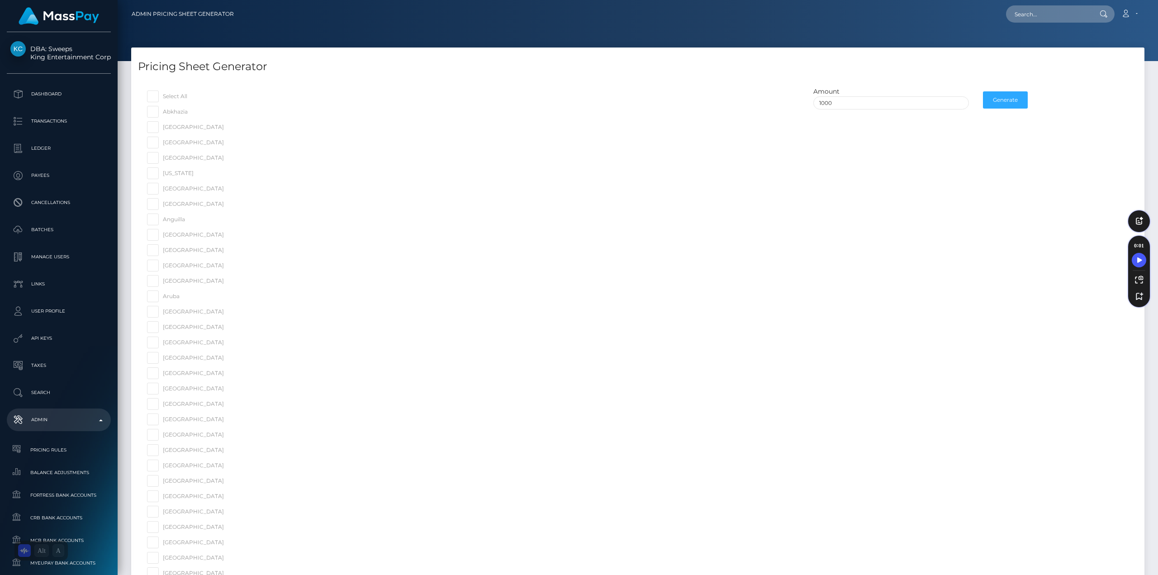
checkbox input "false"
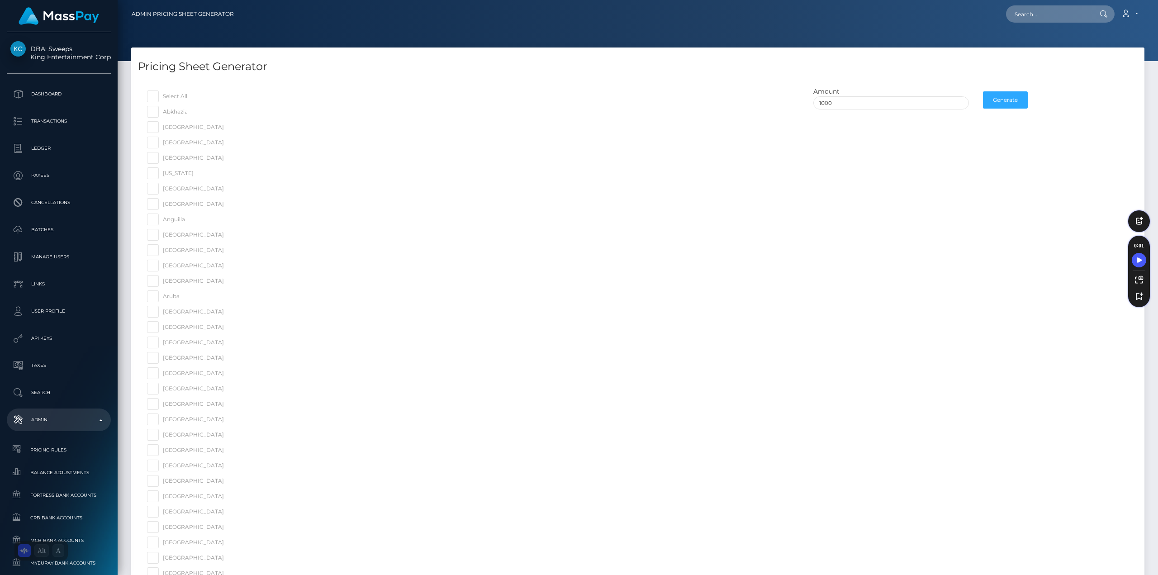
checkbox input "false"
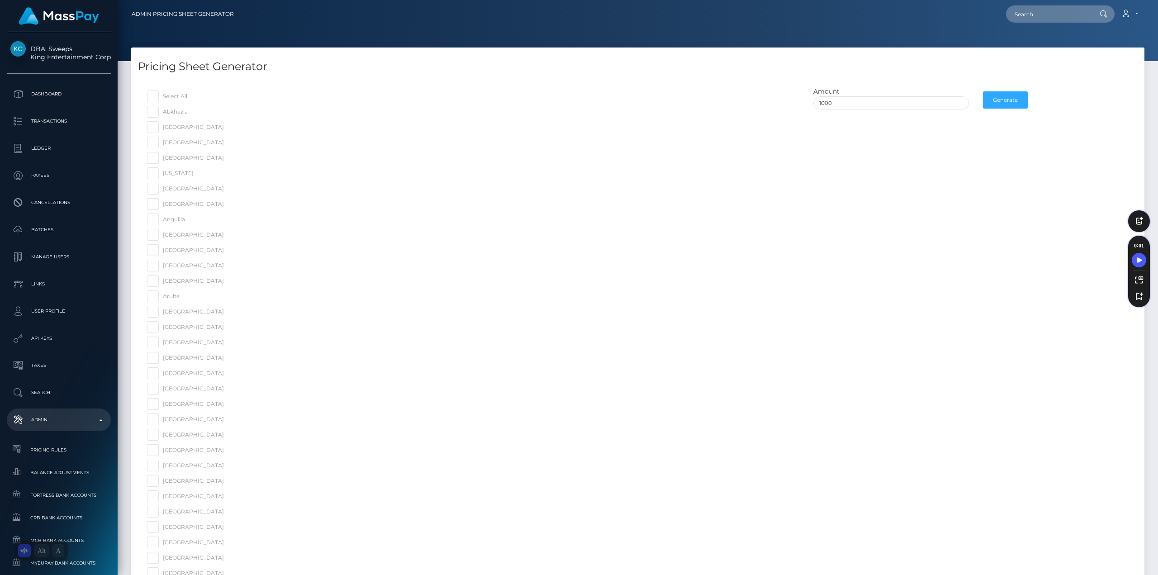
checkbox input "false"
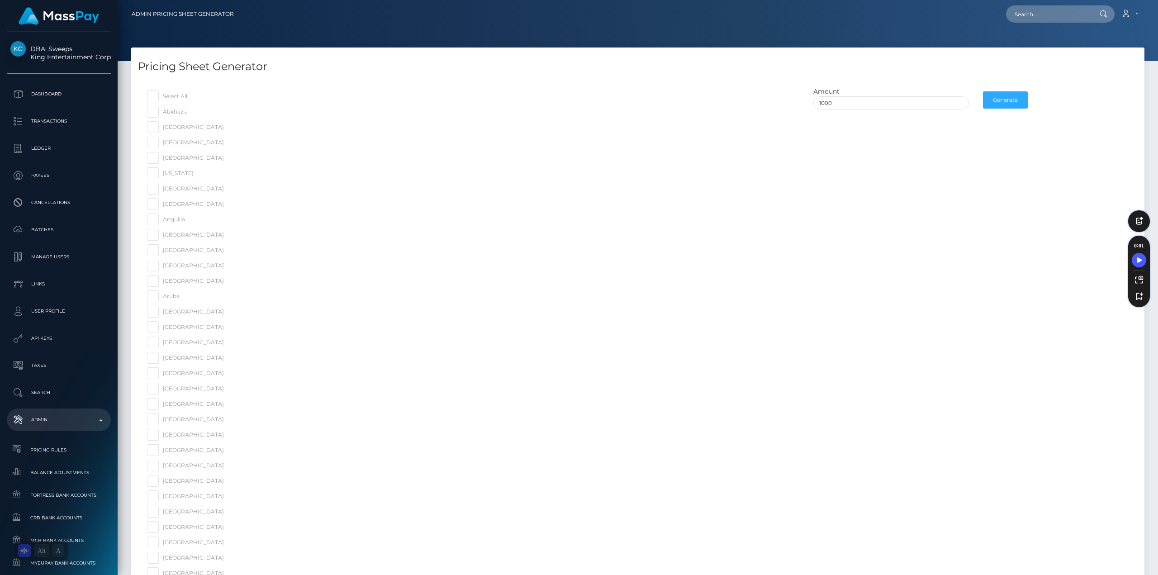
checkbox input "false"
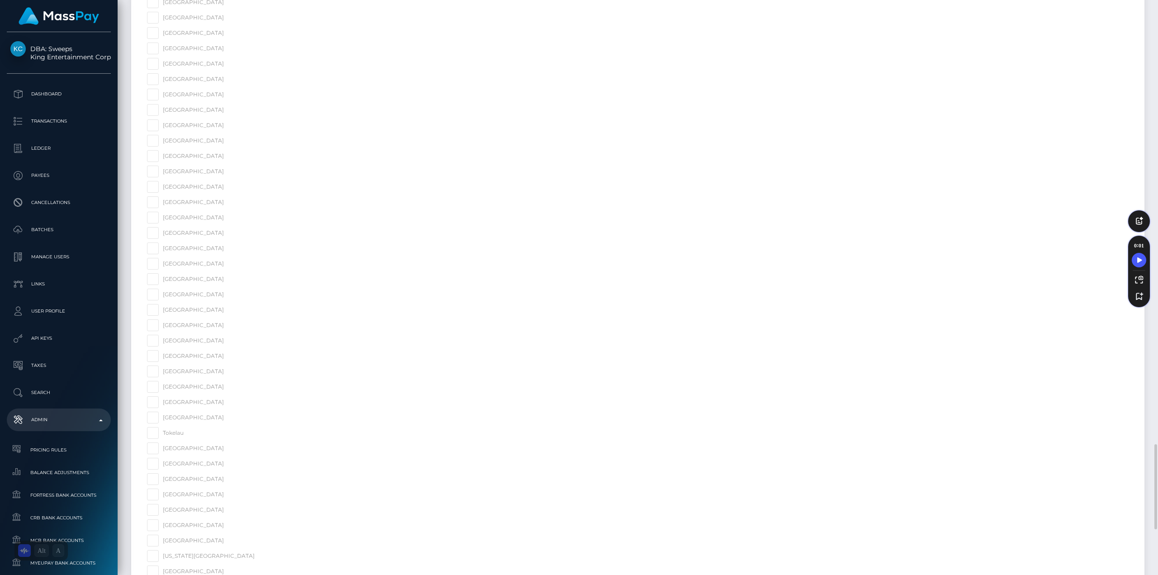
scroll to position [3292, 0]
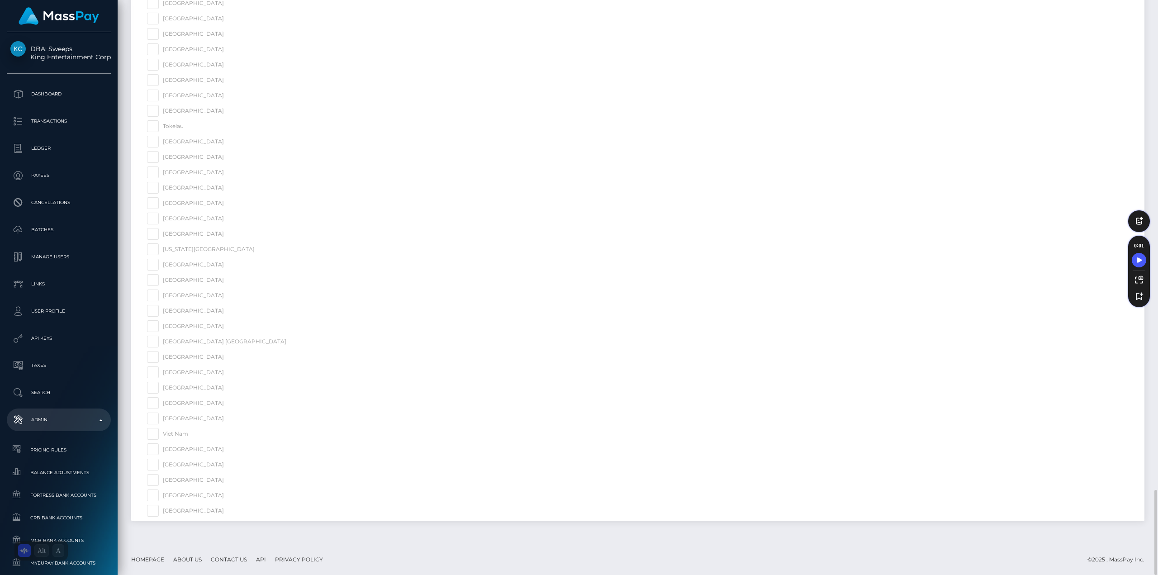
click at [224, 328] on span at bounding box center [224, 326] width 0 height 7
click at [215, 328] on input "United States" at bounding box center [218, 326] width 6 height 6
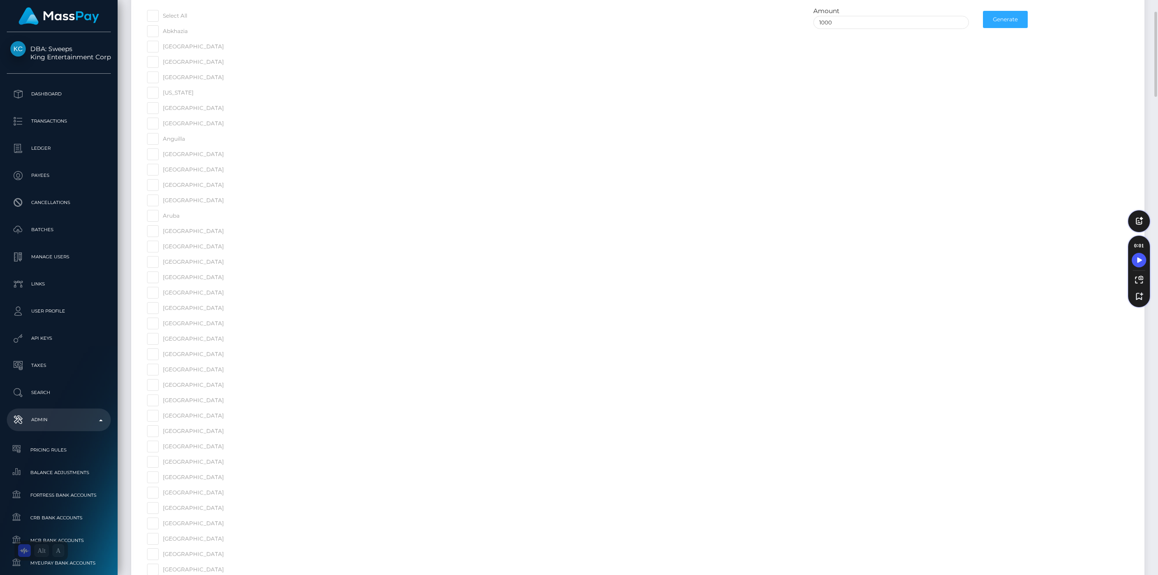
scroll to position [0, 0]
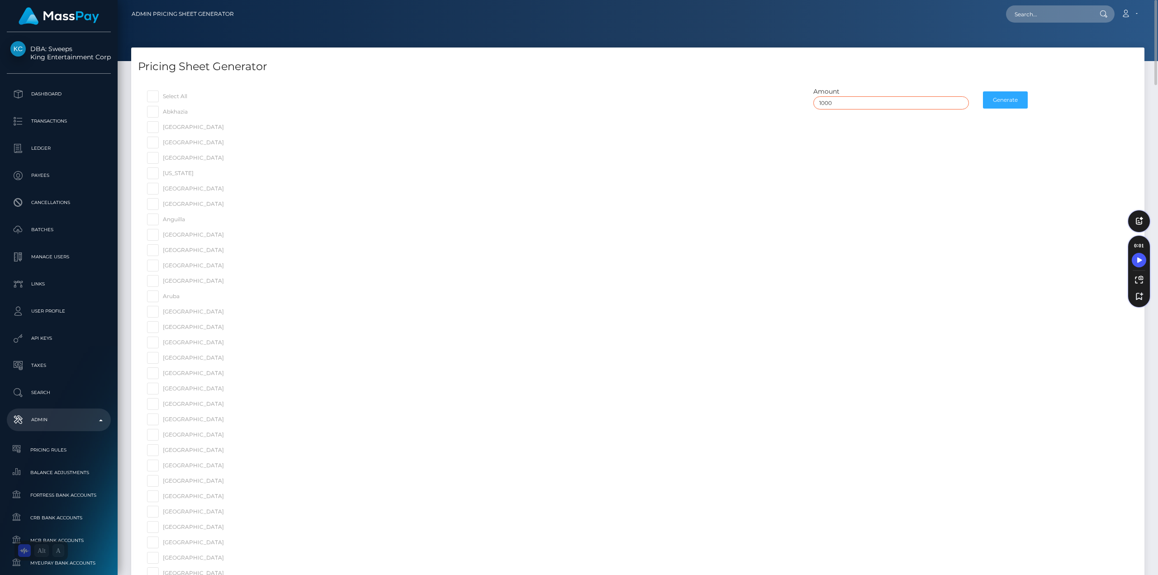
drag, startPoint x: 863, startPoint y: 100, endPoint x: 675, endPoint y: 91, distance: 187.5
click at [1001, 101] on button "Generate" at bounding box center [1005, 99] width 45 height 17
